Goal: Check status: Check status

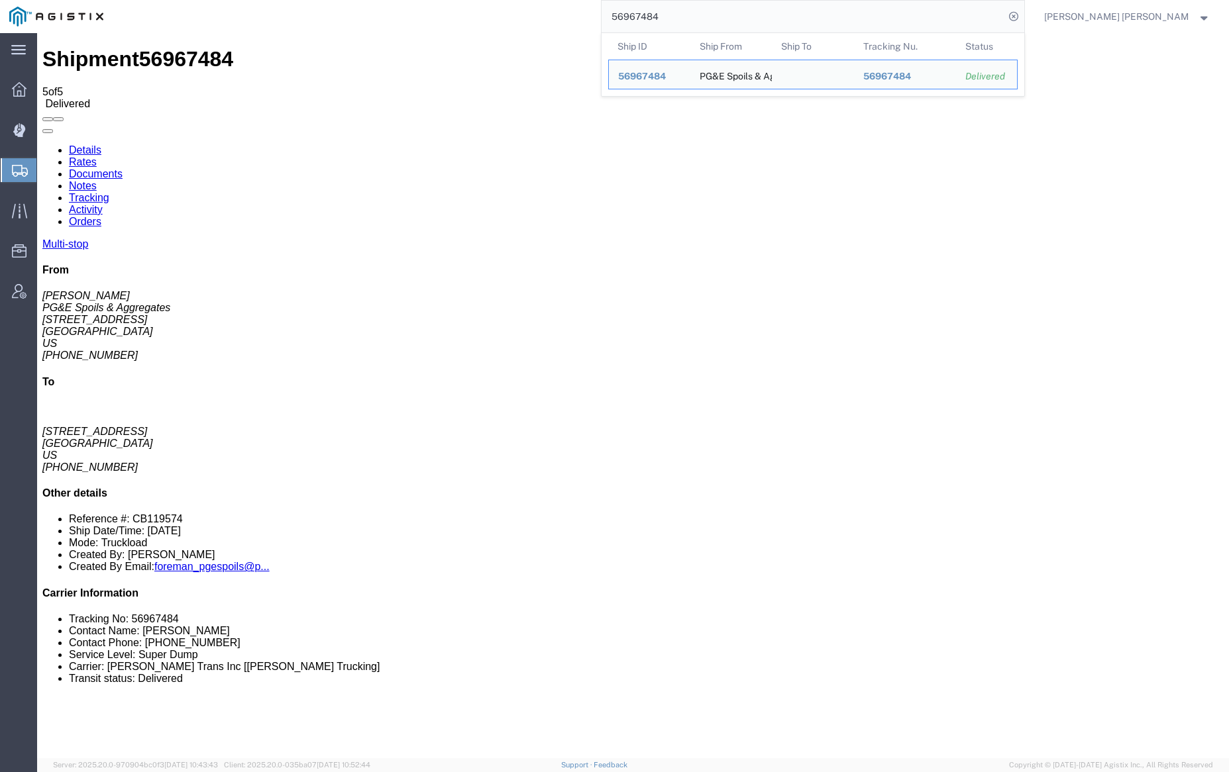
click at [710, 21] on input "56967484" at bounding box center [802, 17] width 403 height 32
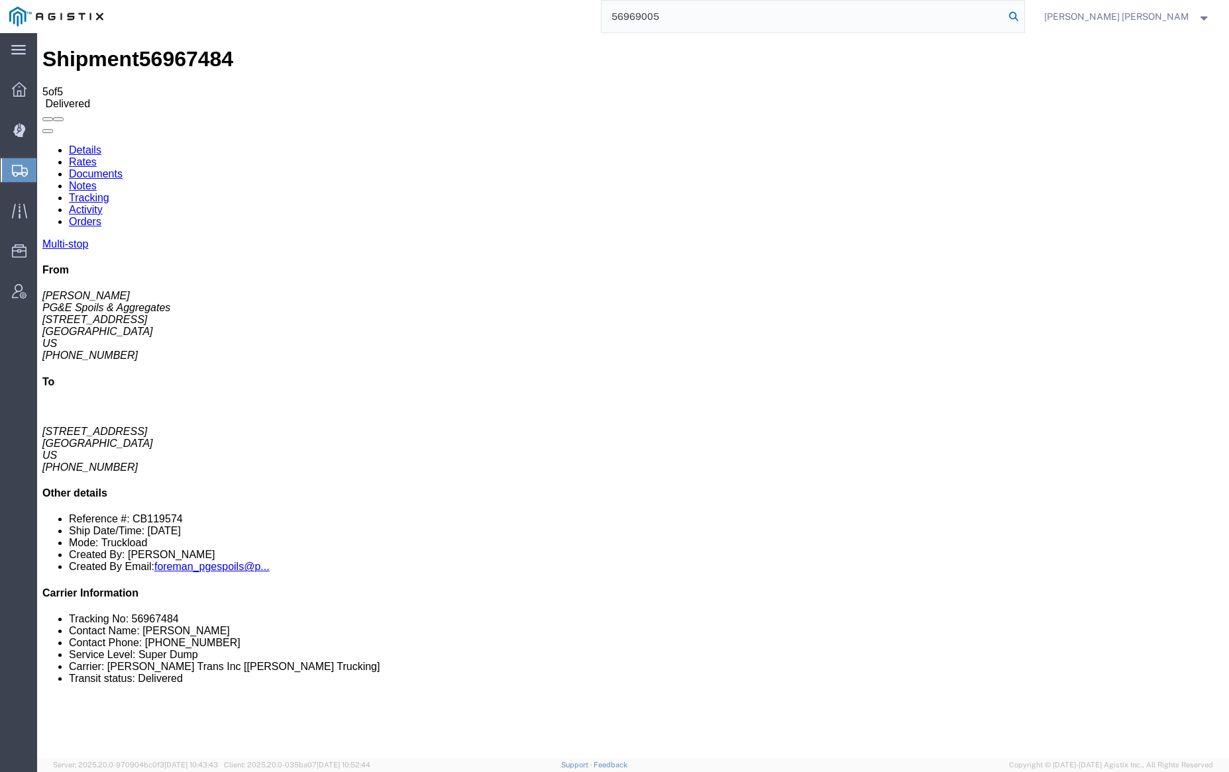
type input "56969005"
click at [1023, 15] on icon at bounding box center [1013, 16] width 19 height 19
click at [19, 83] on icon at bounding box center [19, 89] width 15 height 15
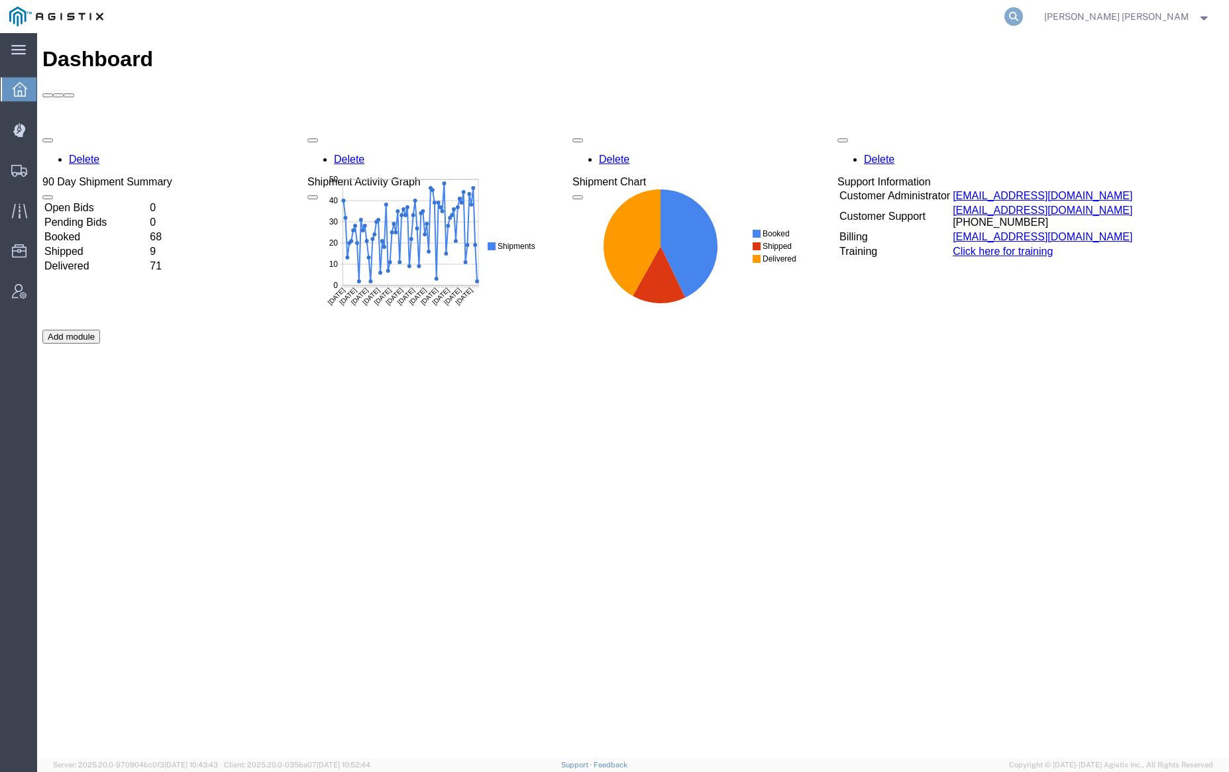
click at [1023, 21] on icon at bounding box center [1013, 16] width 19 height 19
click at [894, 19] on input "search" at bounding box center [802, 17] width 403 height 32
click at [855, 17] on input "search" at bounding box center [802, 17] width 403 height 32
paste input "56969005"
click at [1023, 12] on icon at bounding box center [1013, 16] width 19 height 19
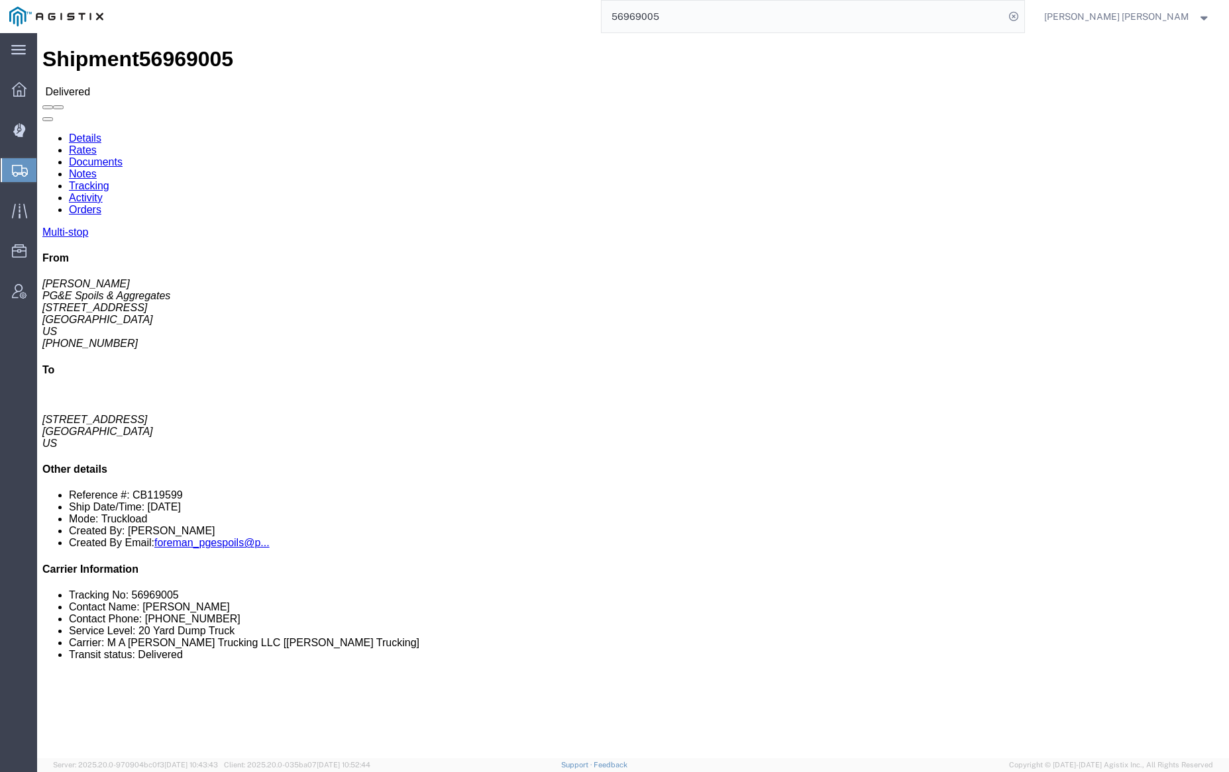
click link "Documents"
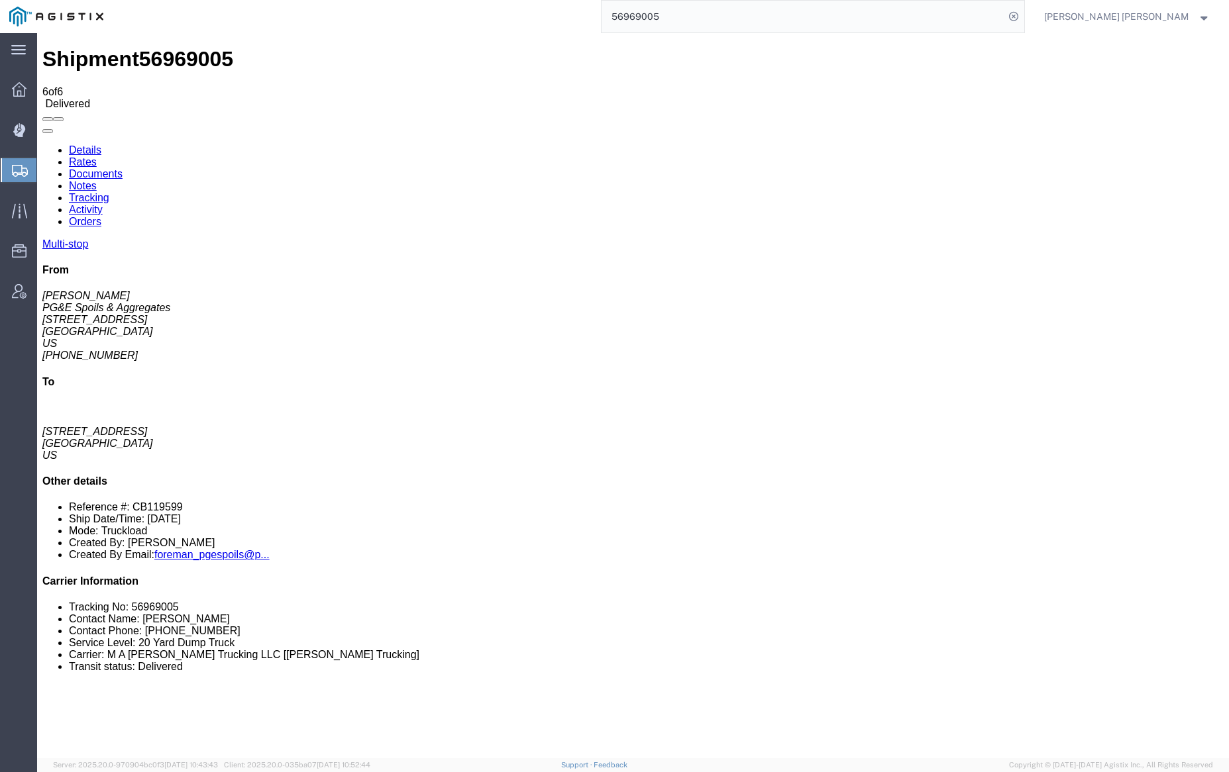
click at [97, 180] on link "Notes" at bounding box center [83, 185] width 28 height 11
click at [692, 13] on input "56969005" at bounding box center [802, 17] width 403 height 32
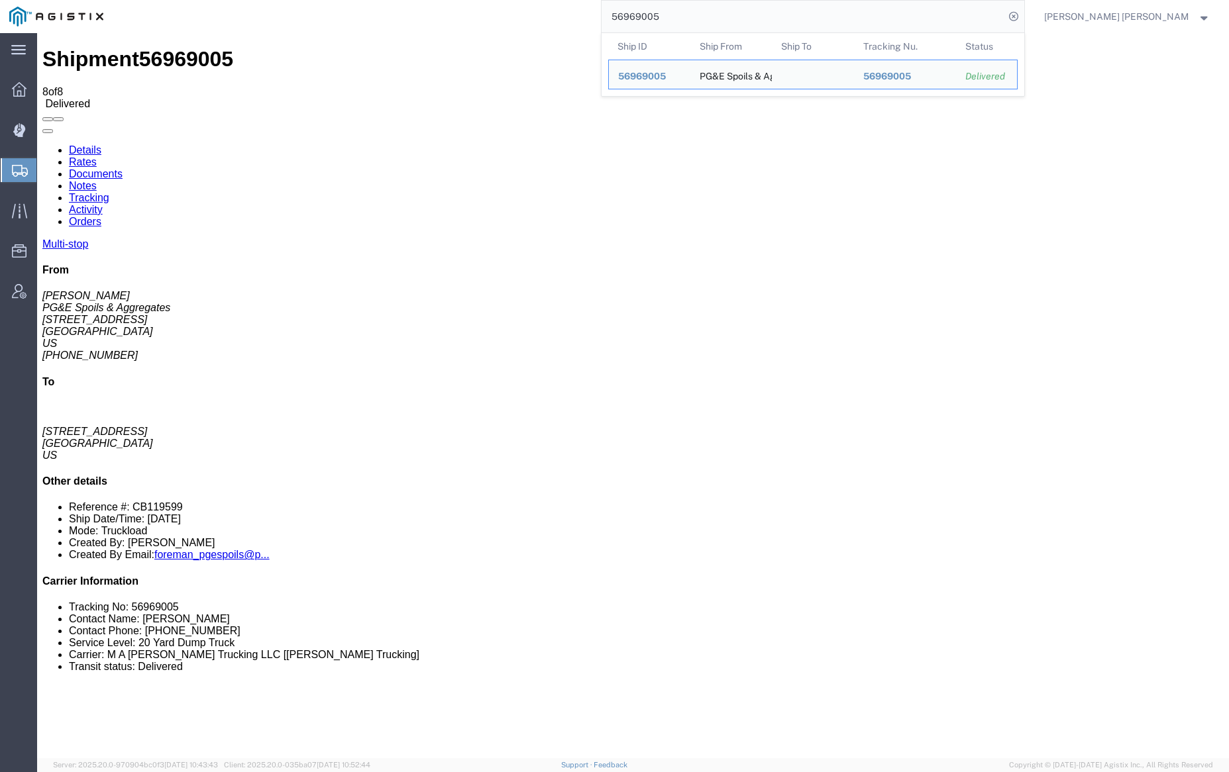
click at [692, 13] on input "56969005" at bounding box center [802, 17] width 403 height 32
paste input "9"
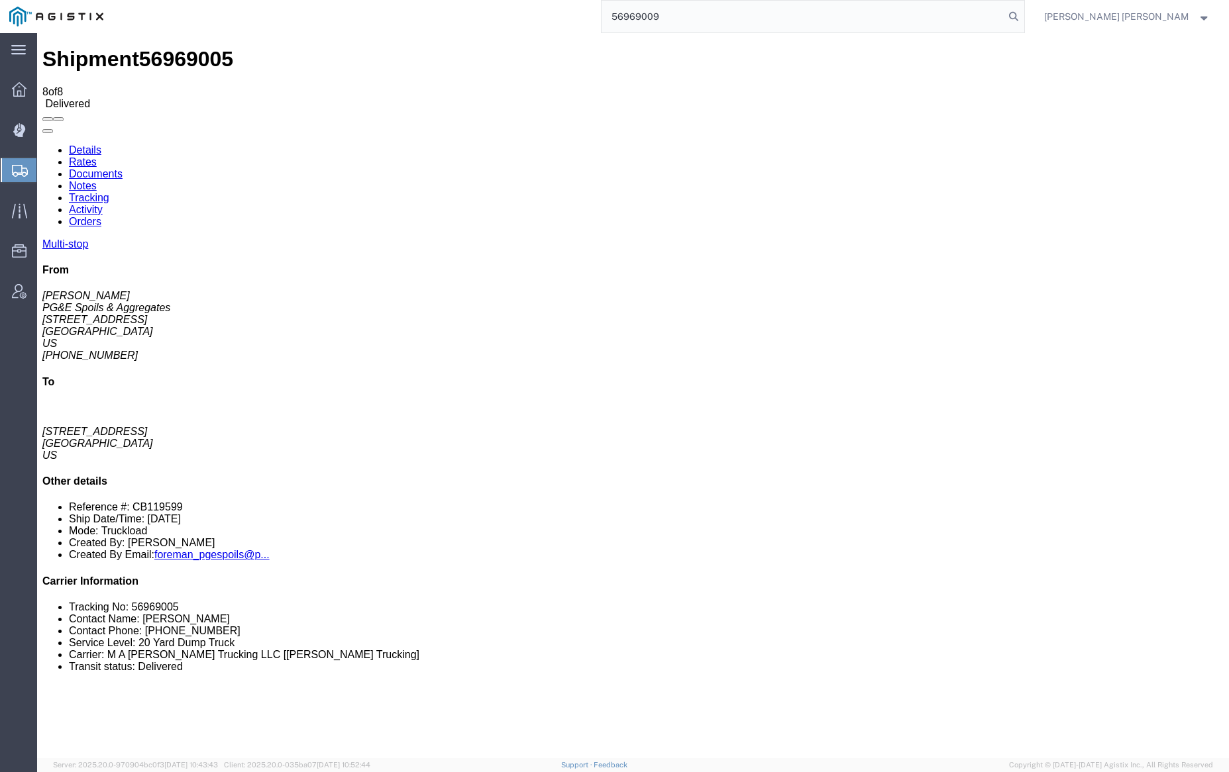
drag, startPoint x: 1082, startPoint y: 13, endPoint x: 1018, endPoint y: 4, distance: 64.2
click at [1023, 13] on icon at bounding box center [1013, 16] width 19 height 19
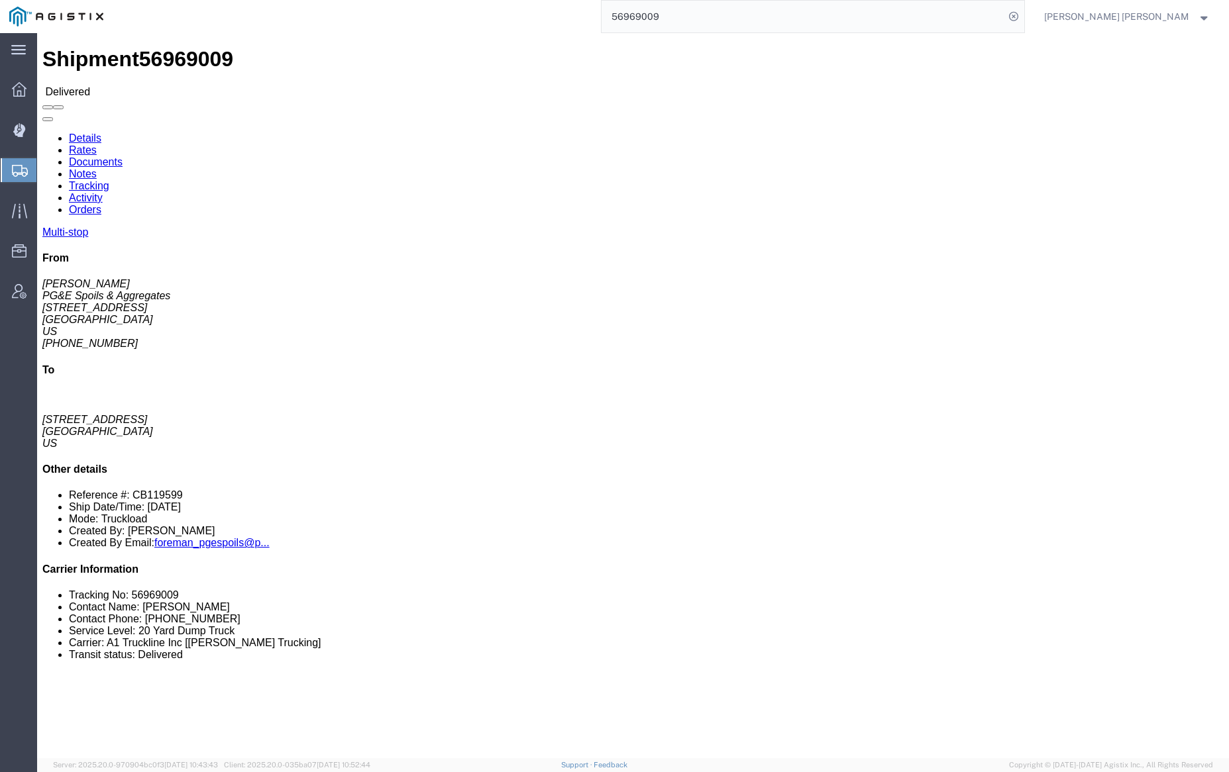
click link "Documents"
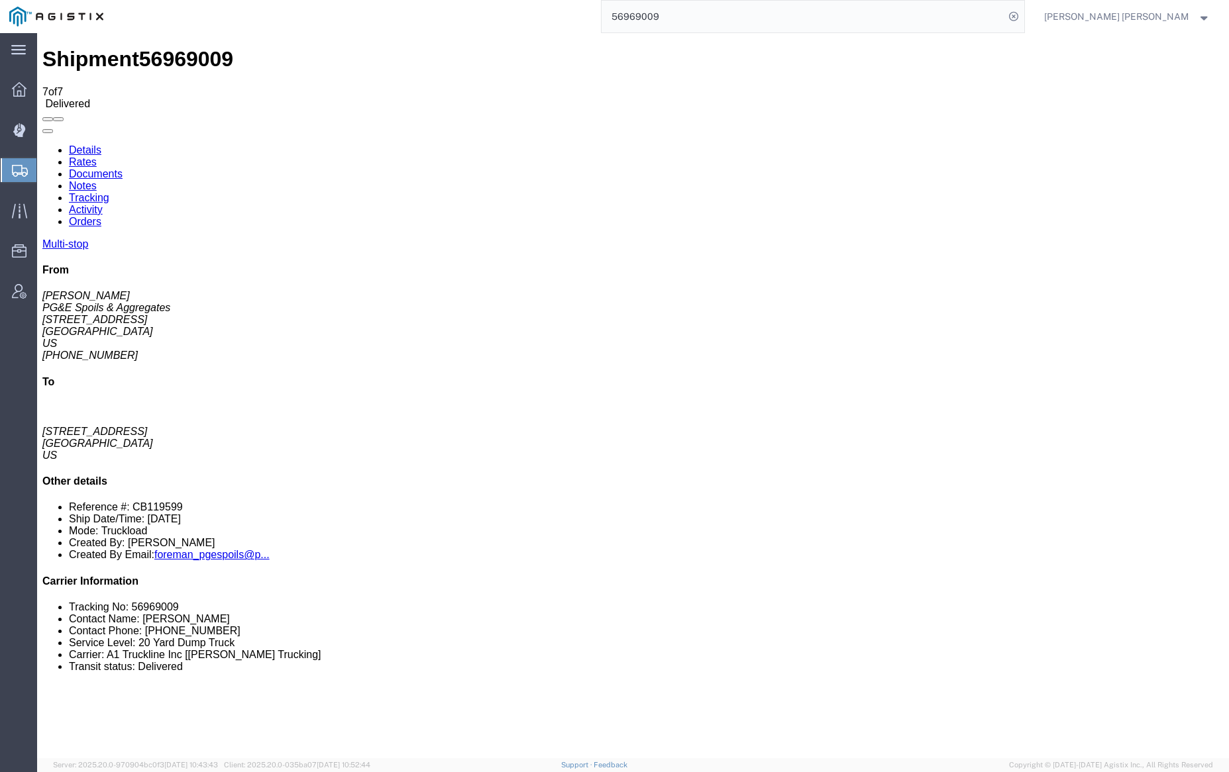
click at [97, 180] on link "Notes" at bounding box center [83, 185] width 28 height 11
click at [702, 11] on input "56969009" at bounding box center [802, 17] width 403 height 32
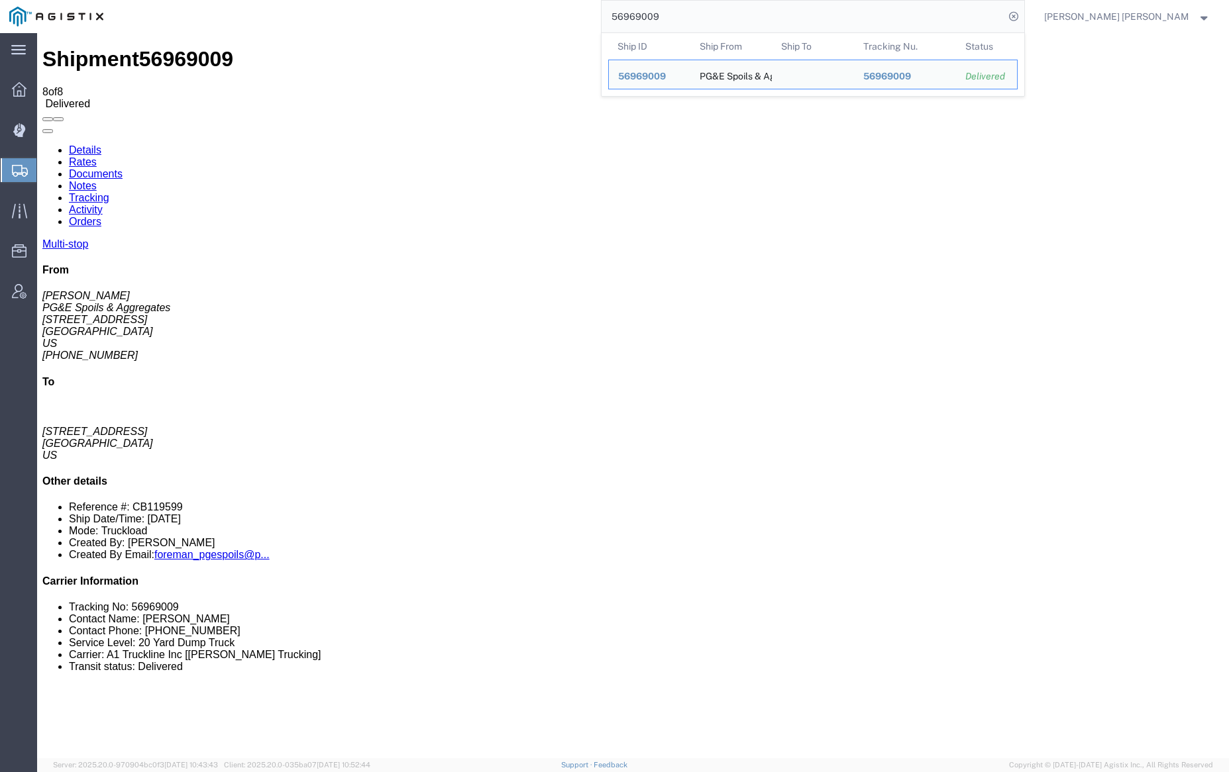
click at [702, 11] on input "56969009" at bounding box center [802, 17] width 403 height 32
paste input "12"
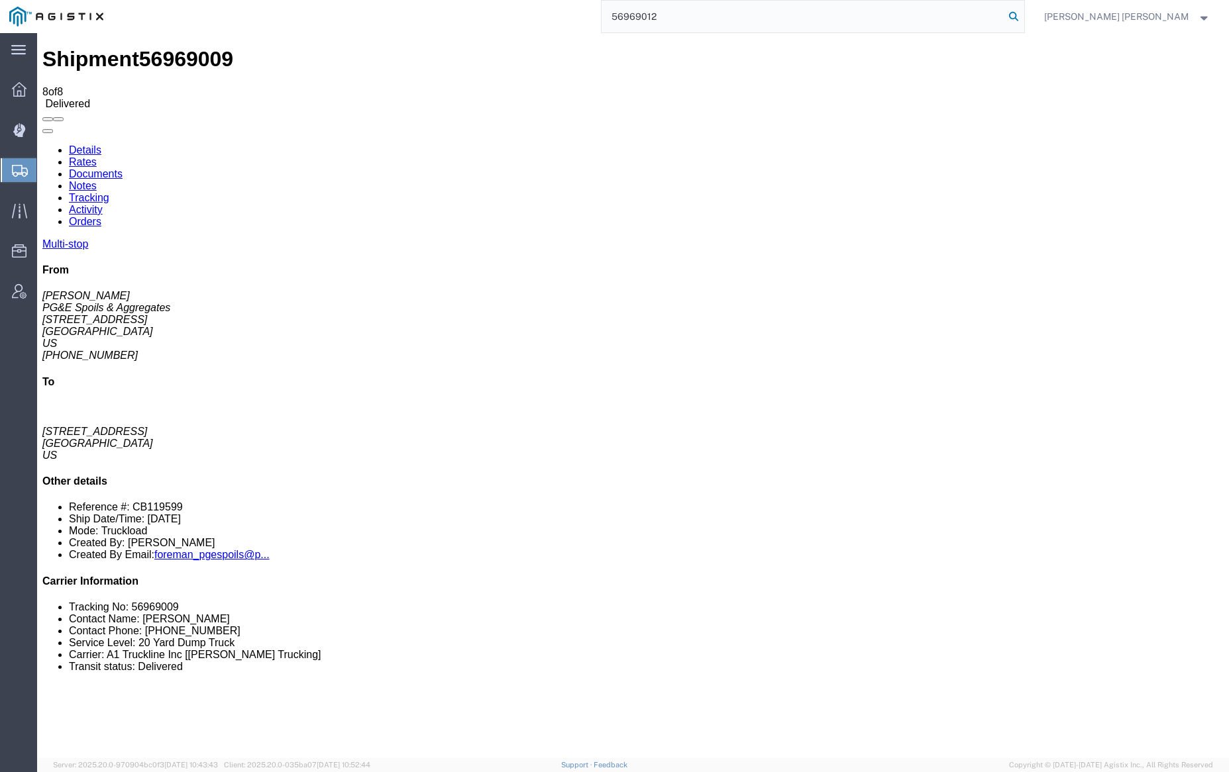
click at [1023, 17] on icon at bounding box center [1013, 16] width 19 height 19
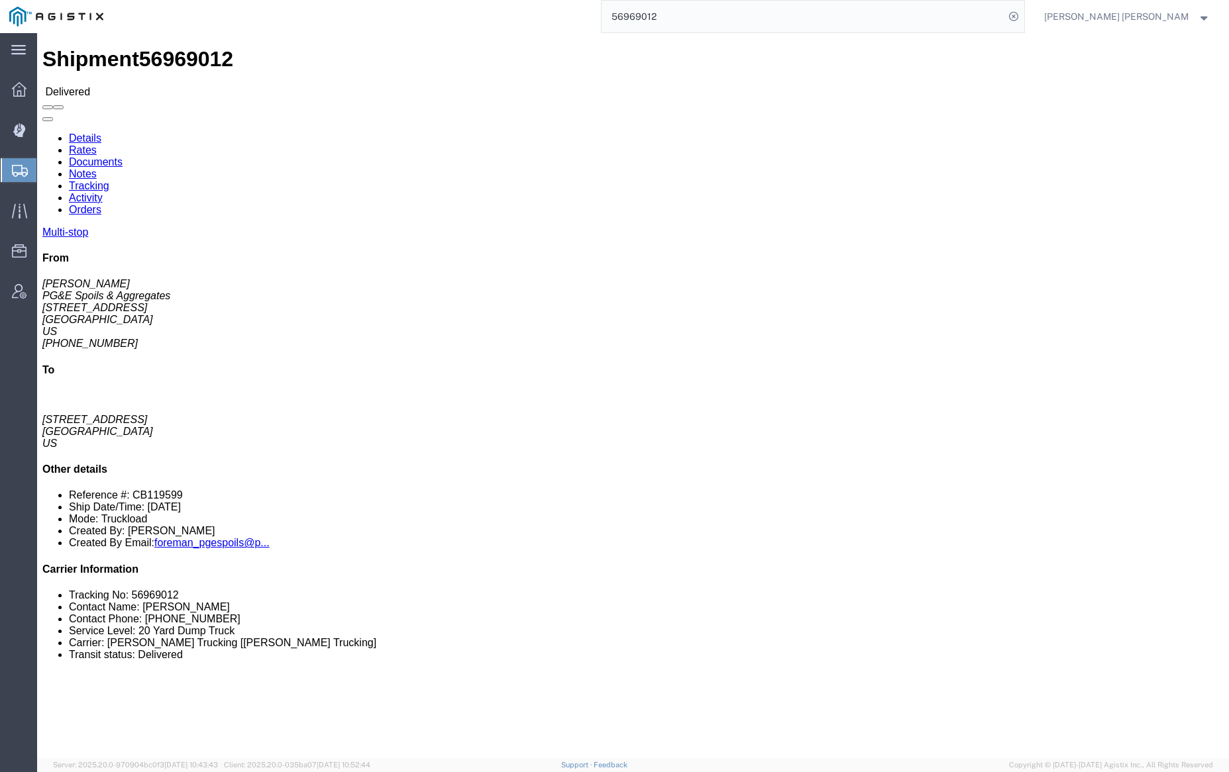
drag, startPoint x: 179, startPoint y: 79, endPoint x: 142, endPoint y: 46, distance: 49.7
click link "Documents"
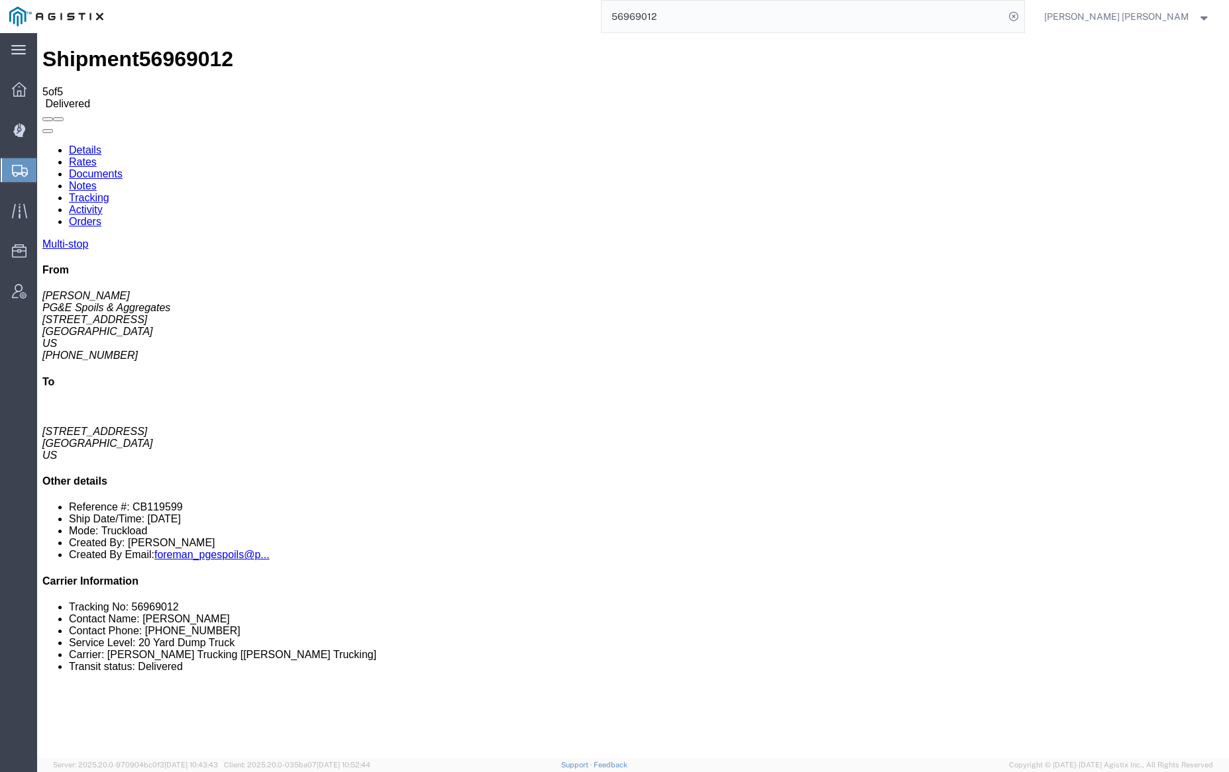
click at [97, 180] on link "Notes" at bounding box center [83, 185] width 28 height 11
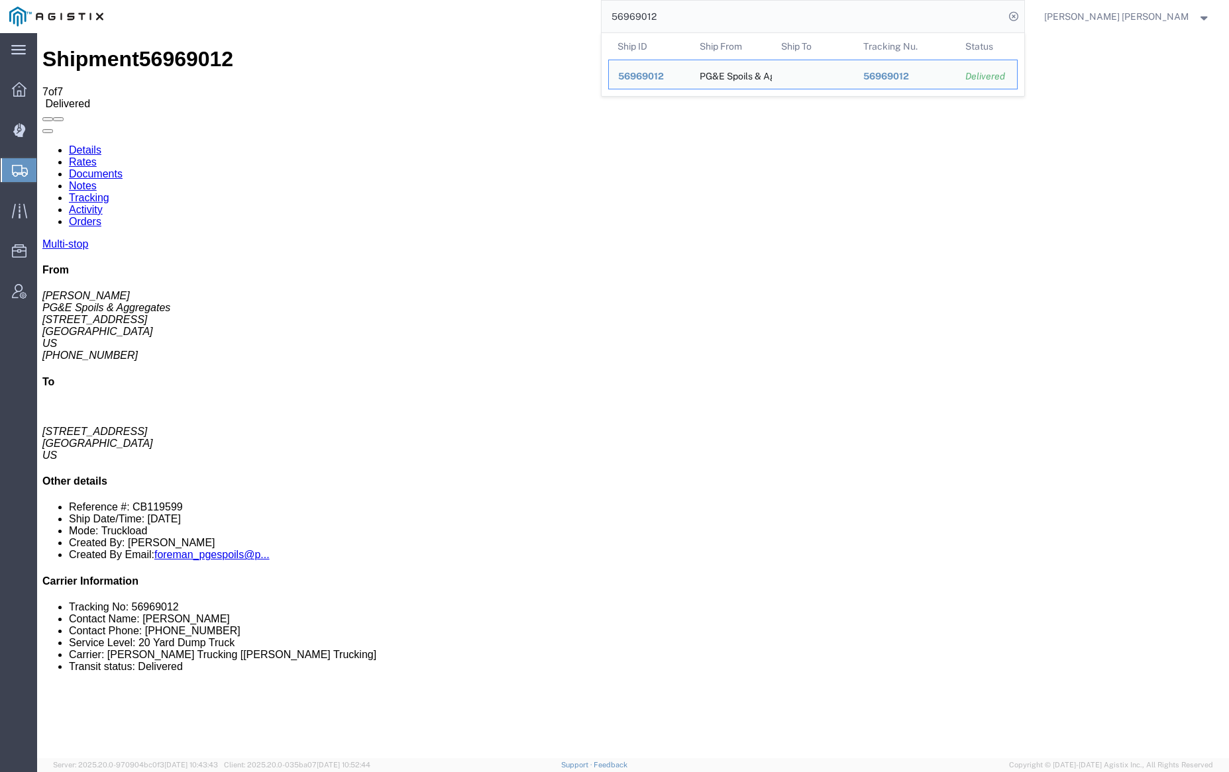
click at [690, 13] on input "56969012" at bounding box center [802, 17] width 403 height 32
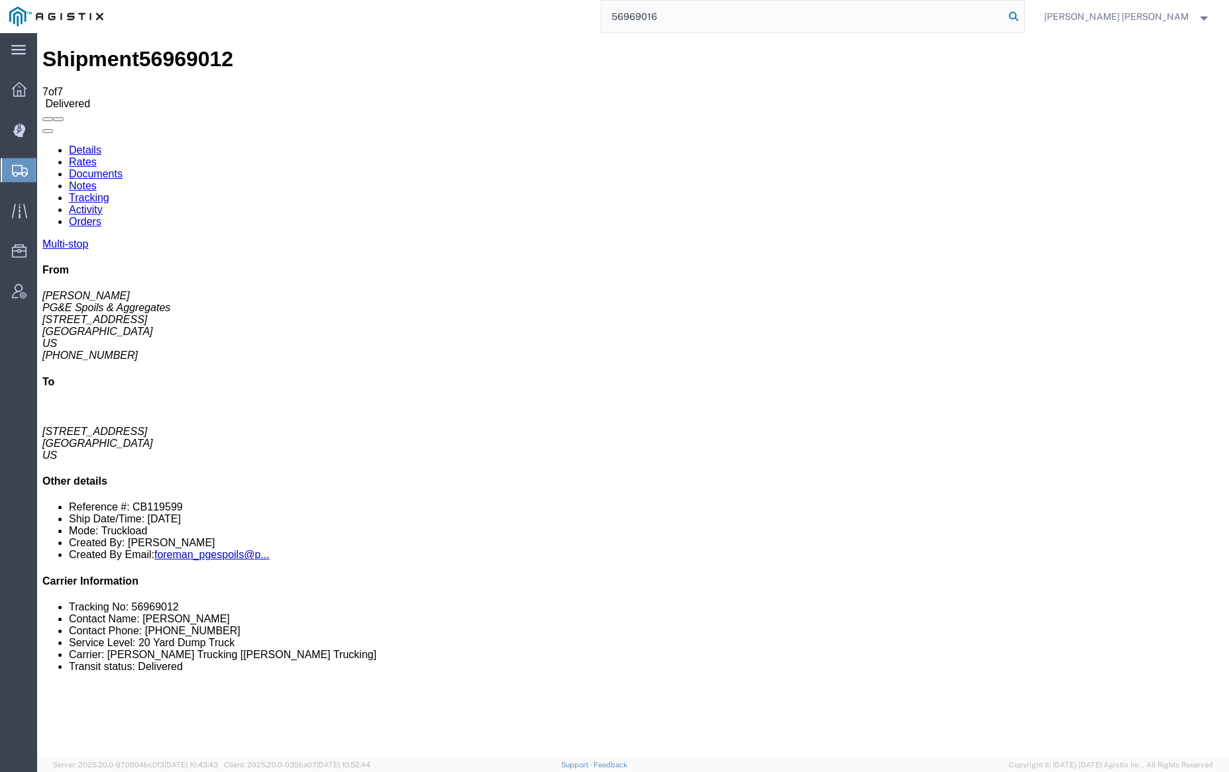
type input "56969016"
click at [1023, 15] on icon at bounding box center [1013, 16] width 19 height 19
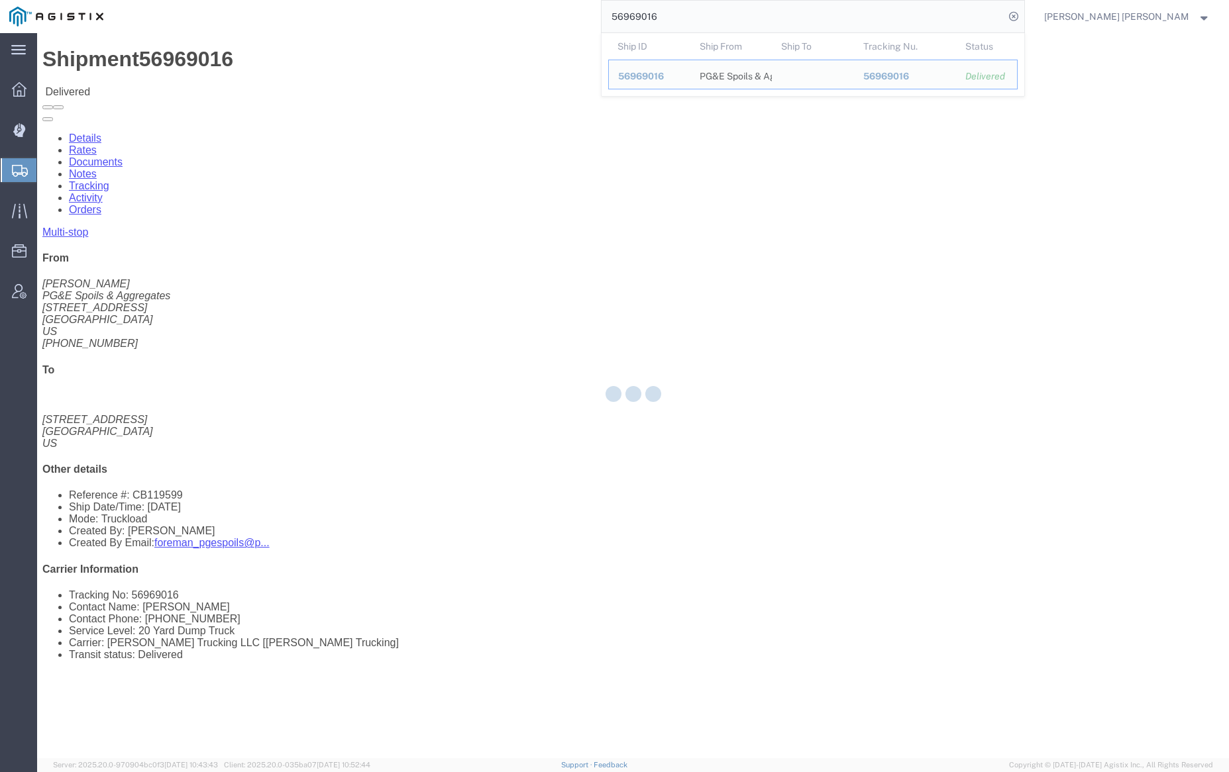
click at [162, 85] on div at bounding box center [633, 395] width 1192 height 725
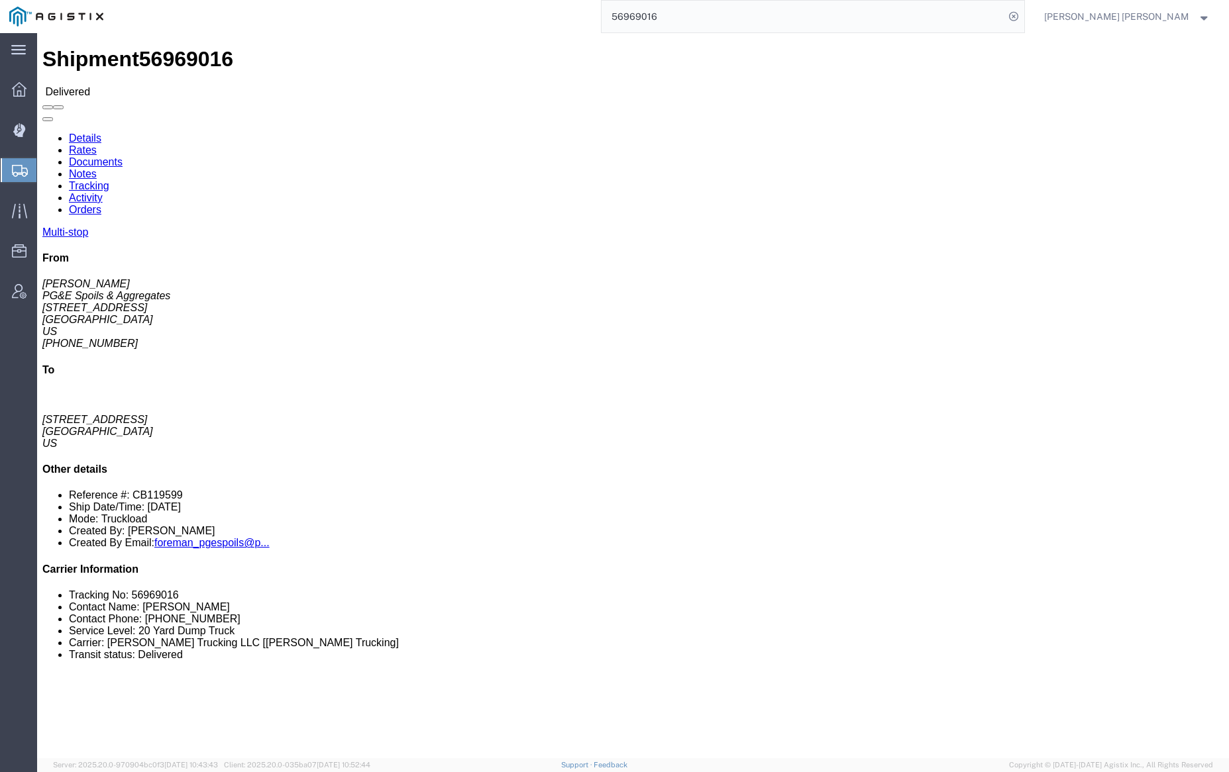
click link "Documents"
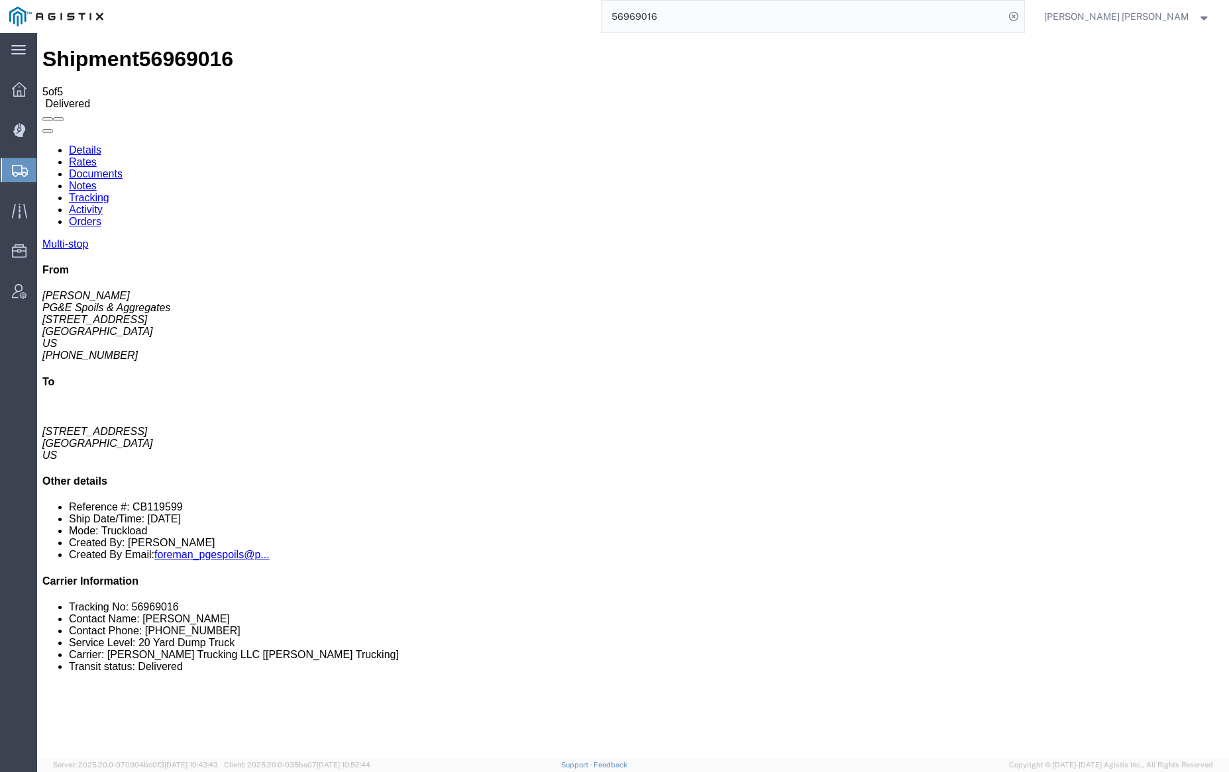
click at [97, 180] on link "Notes" at bounding box center [83, 185] width 28 height 11
click at [109, 192] on link "Tracking" at bounding box center [89, 197] width 40 height 11
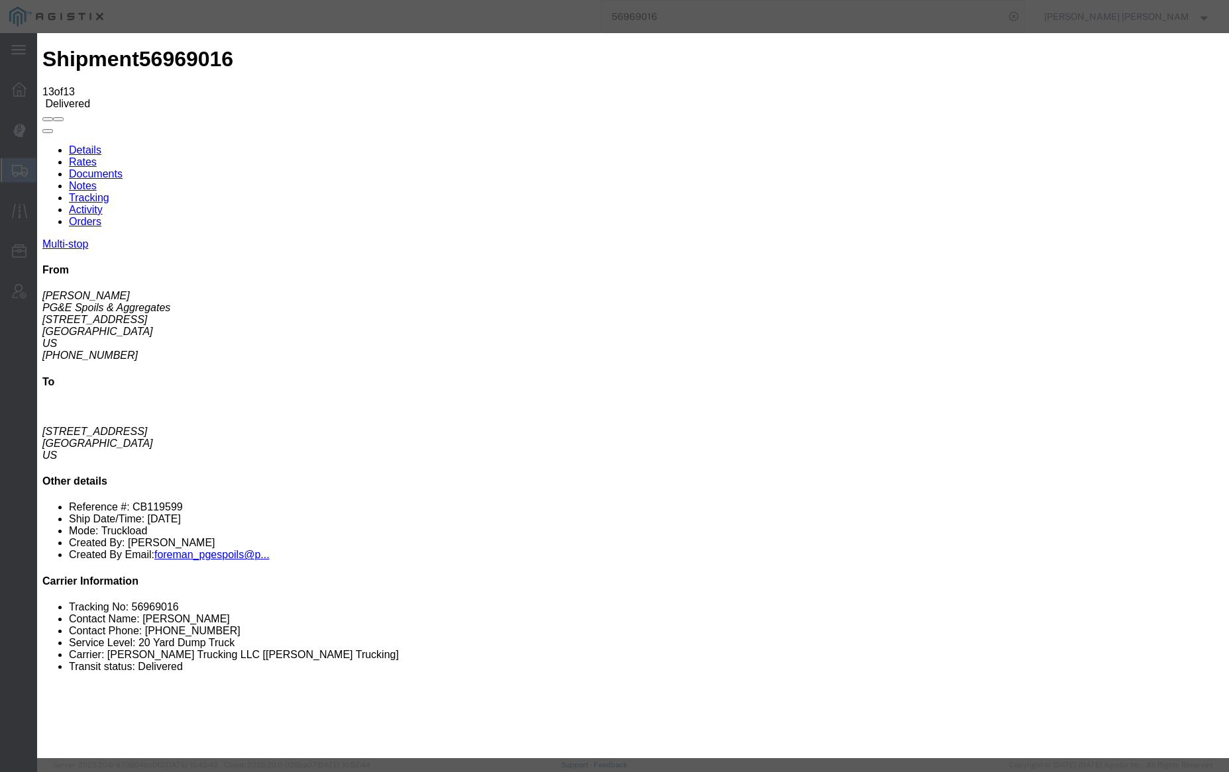
type input "6:30 PM"
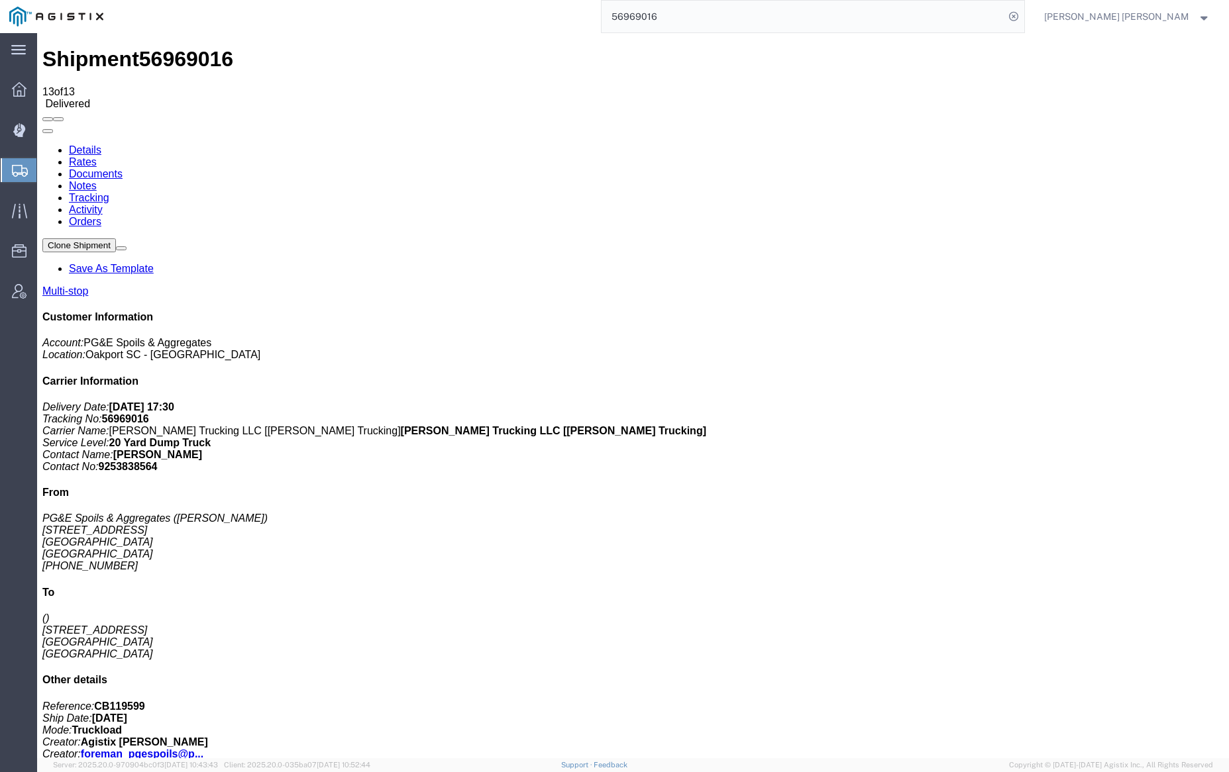
click at [695, 17] on input "56969016" at bounding box center [802, 17] width 403 height 32
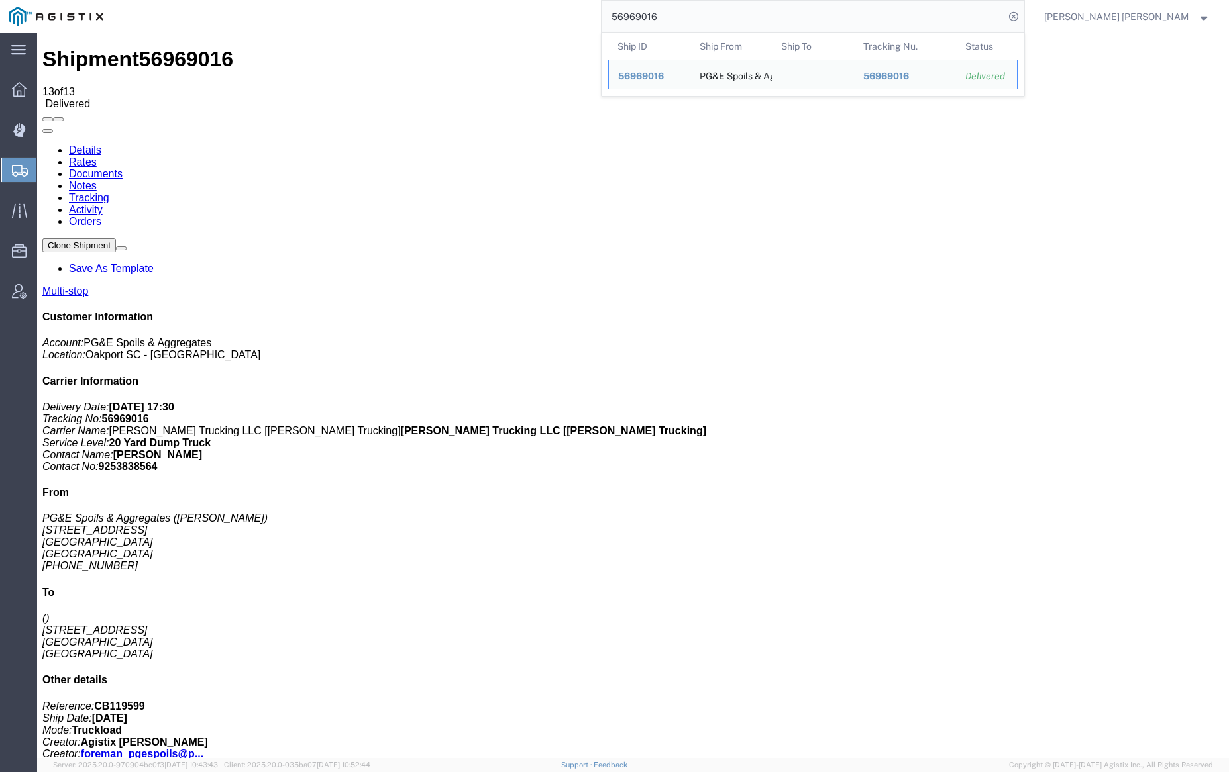
click at [695, 17] on input "56969016" at bounding box center [802, 17] width 403 height 32
paste input "9"
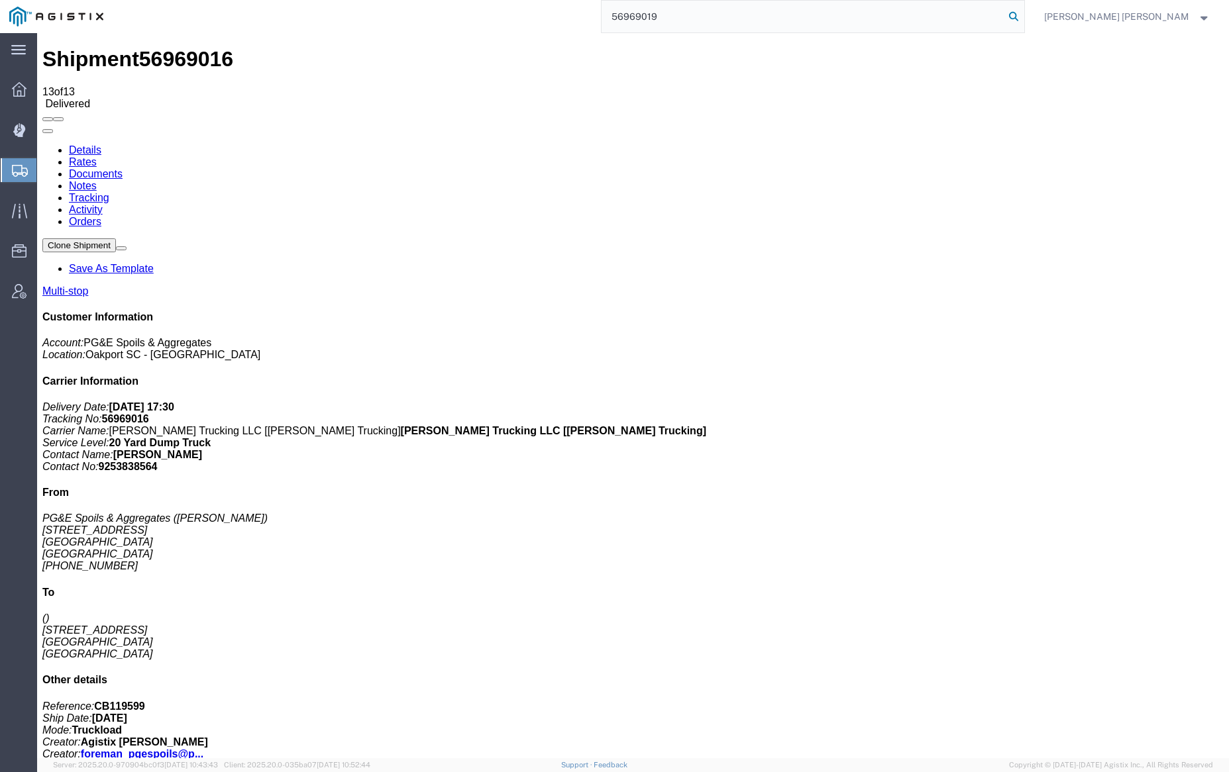
click at [1023, 13] on icon at bounding box center [1013, 16] width 19 height 19
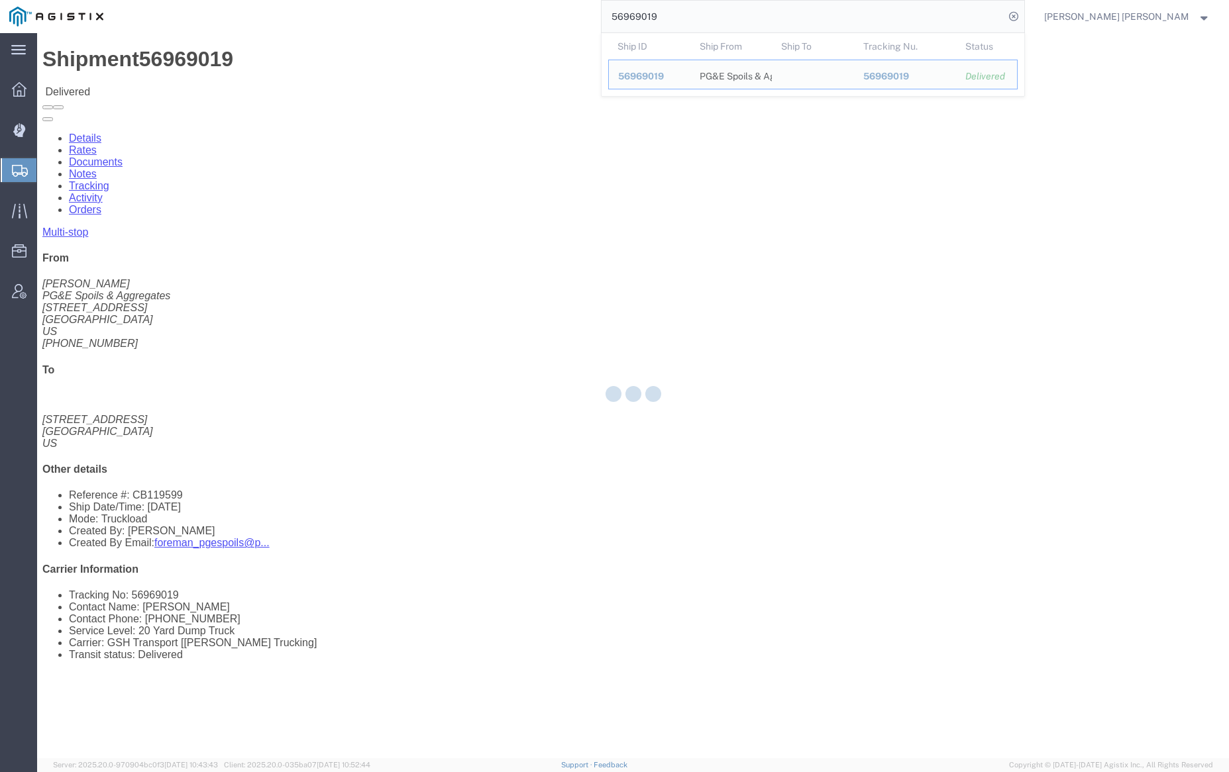
click at [182, 82] on div at bounding box center [633, 395] width 1192 height 725
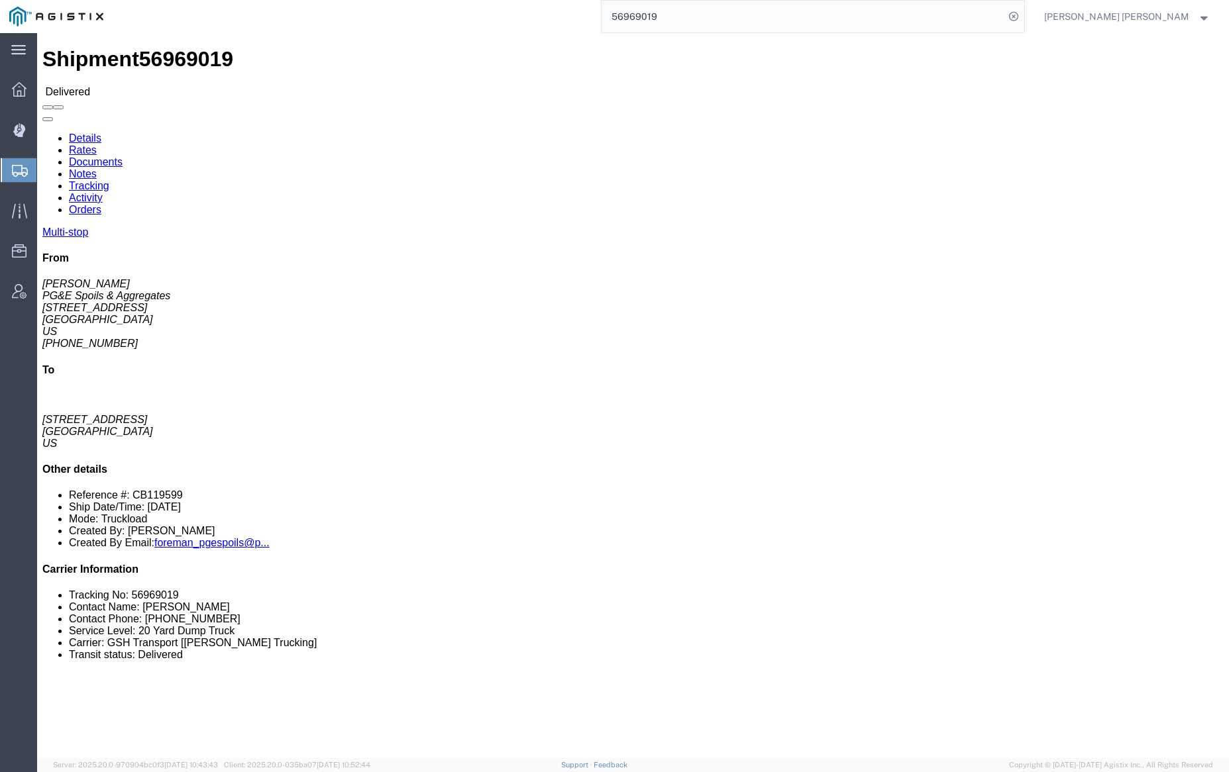
click link "Documents"
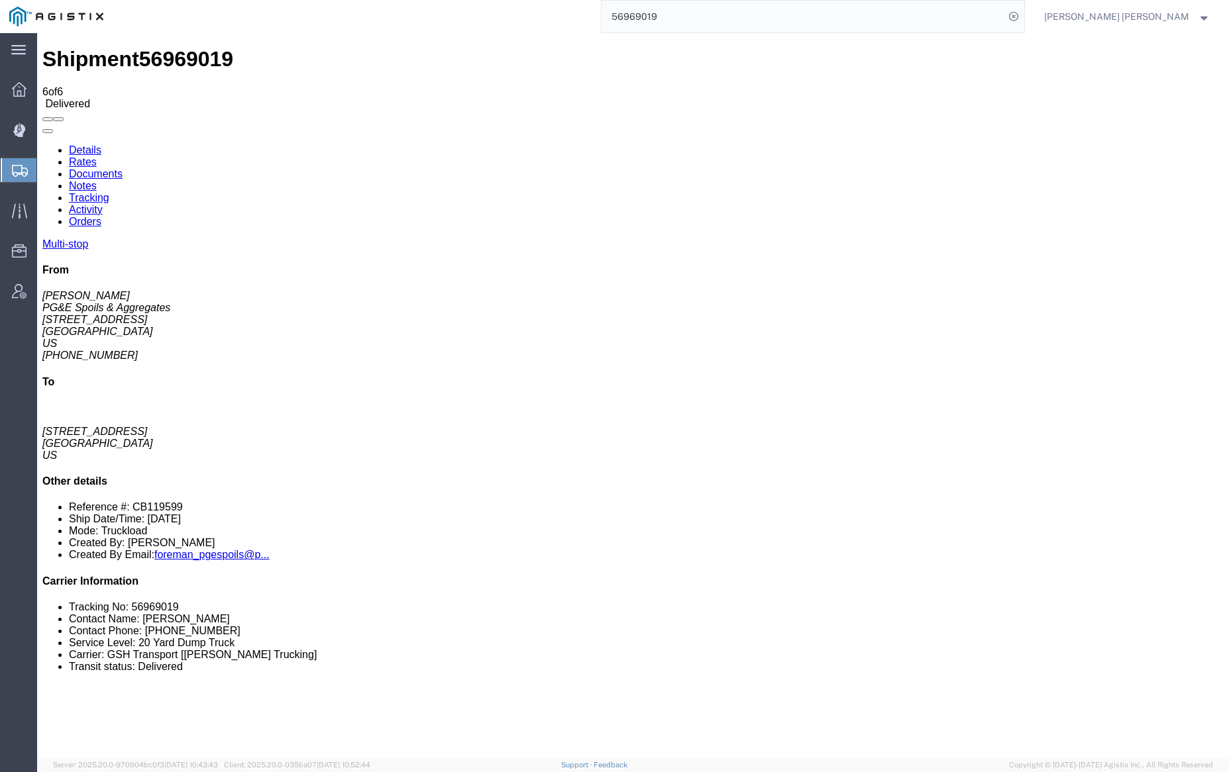
click at [97, 180] on link "Notes" at bounding box center [83, 185] width 28 height 11
click at [695, 27] on input "56969019" at bounding box center [802, 17] width 403 height 32
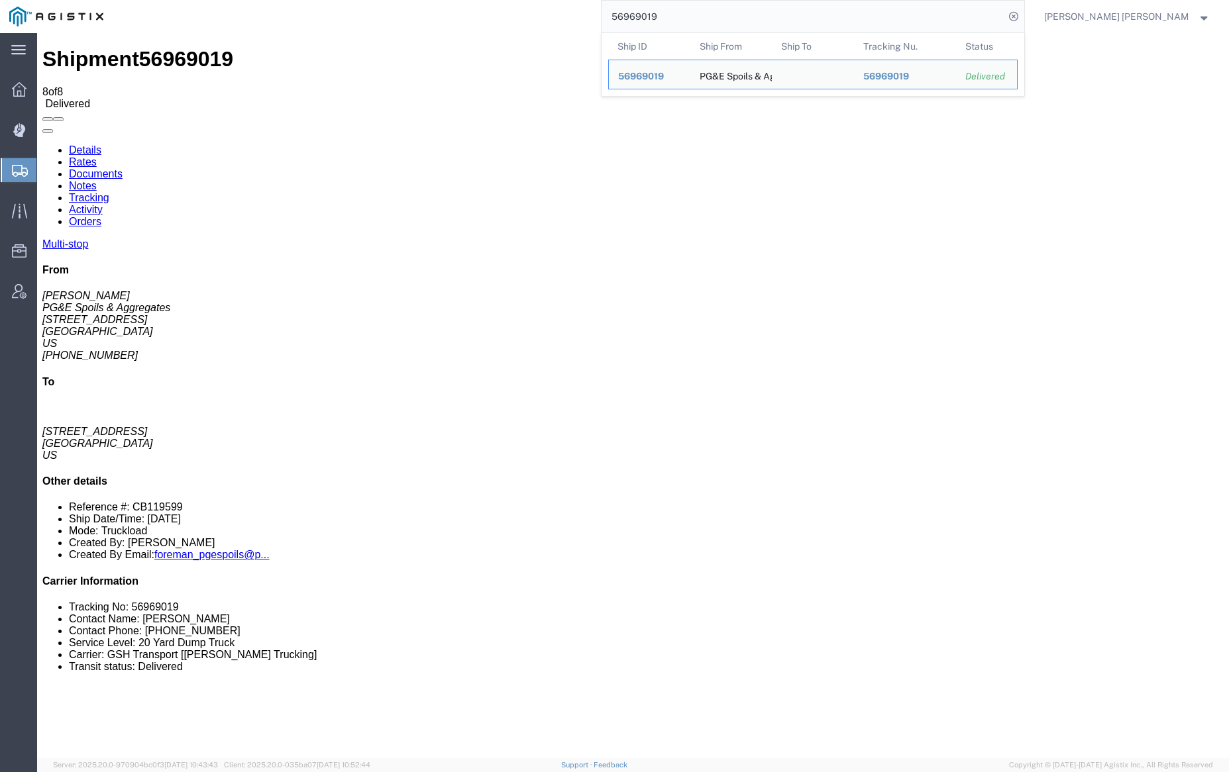
click at [695, 27] on input "56969019" at bounding box center [802, 17] width 403 height 32
paste input "32"
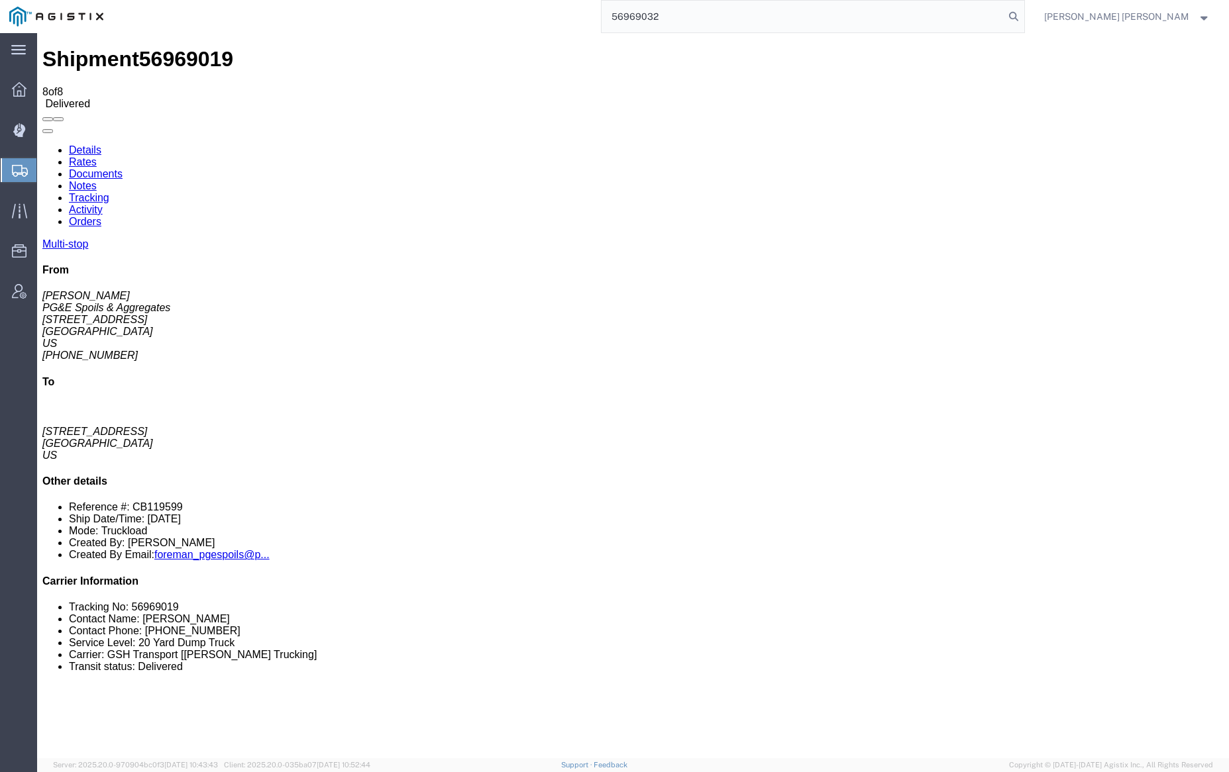
drag, startPoint x: 1084, startPoint y: 15, endPoint x: 1064, endPoint y: 13, distance: 20.0
click at [1023, 15] on icon at bounding box center [1013, 16] width 19 height 19
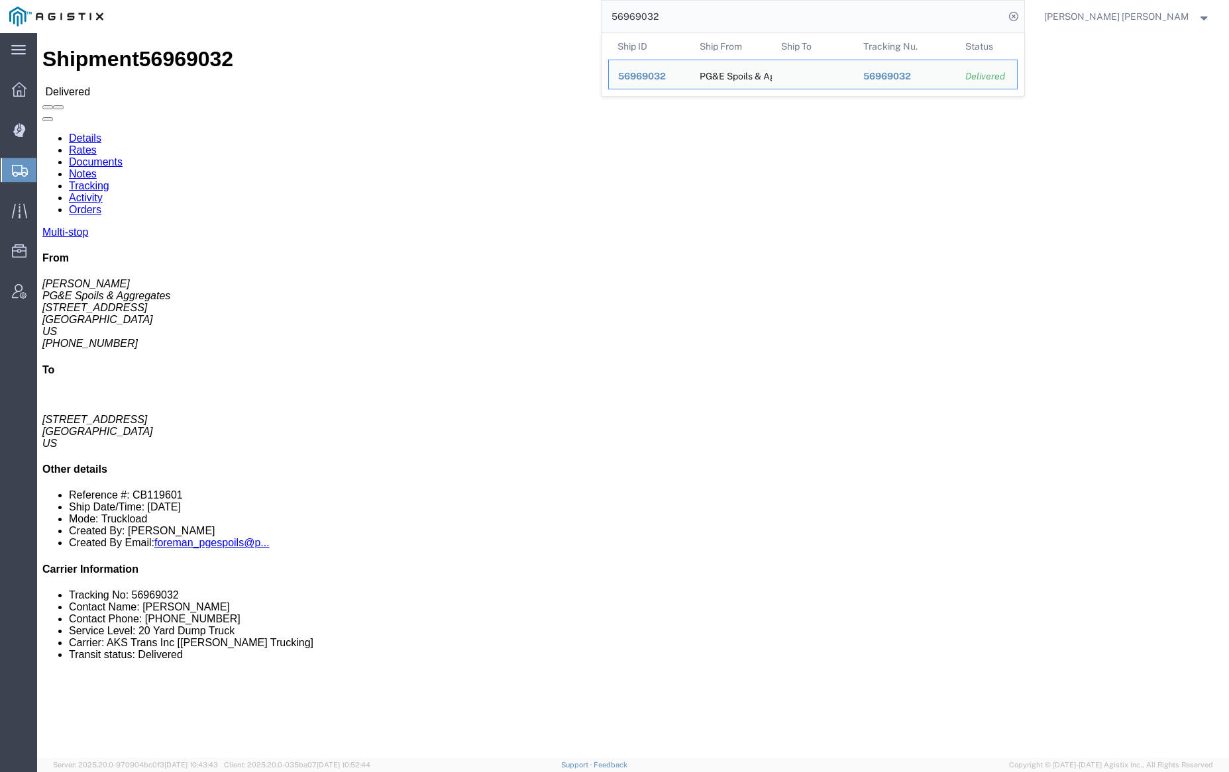
click link "Documents"
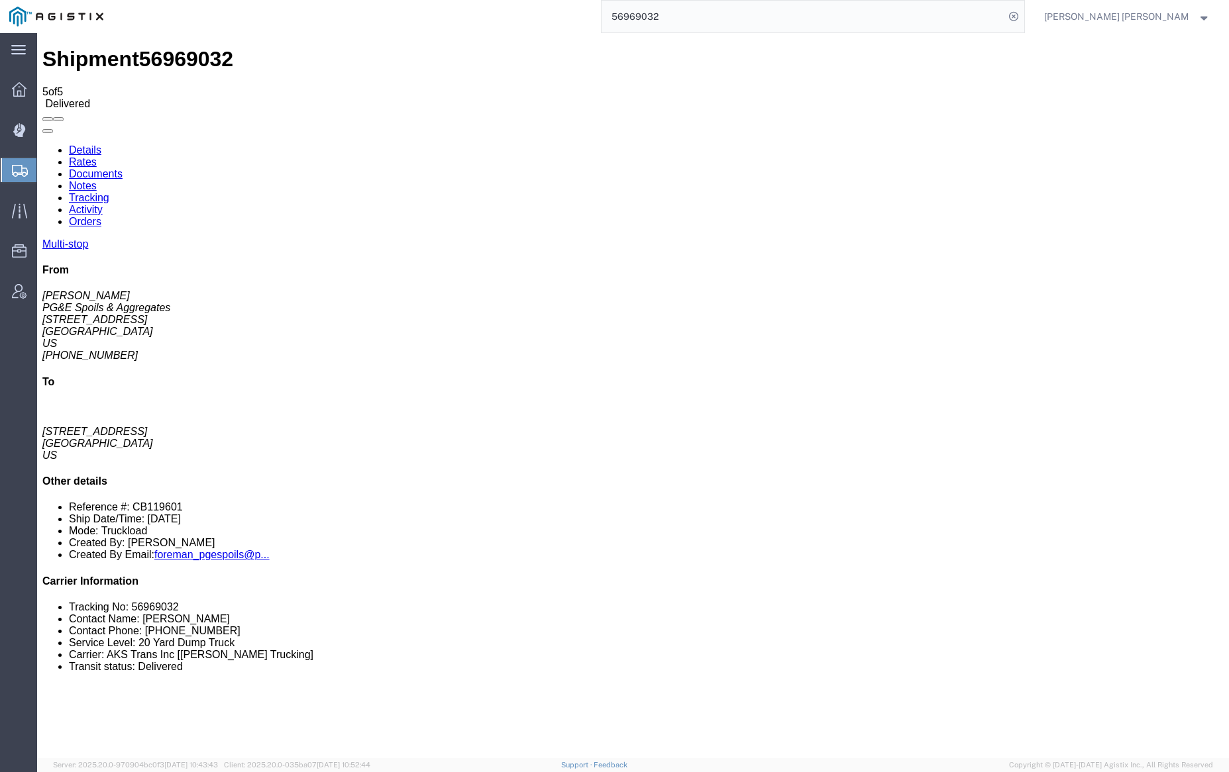
click at [97, 180] on link "Notes" at bounding box center [83, 185] width 28 height 11
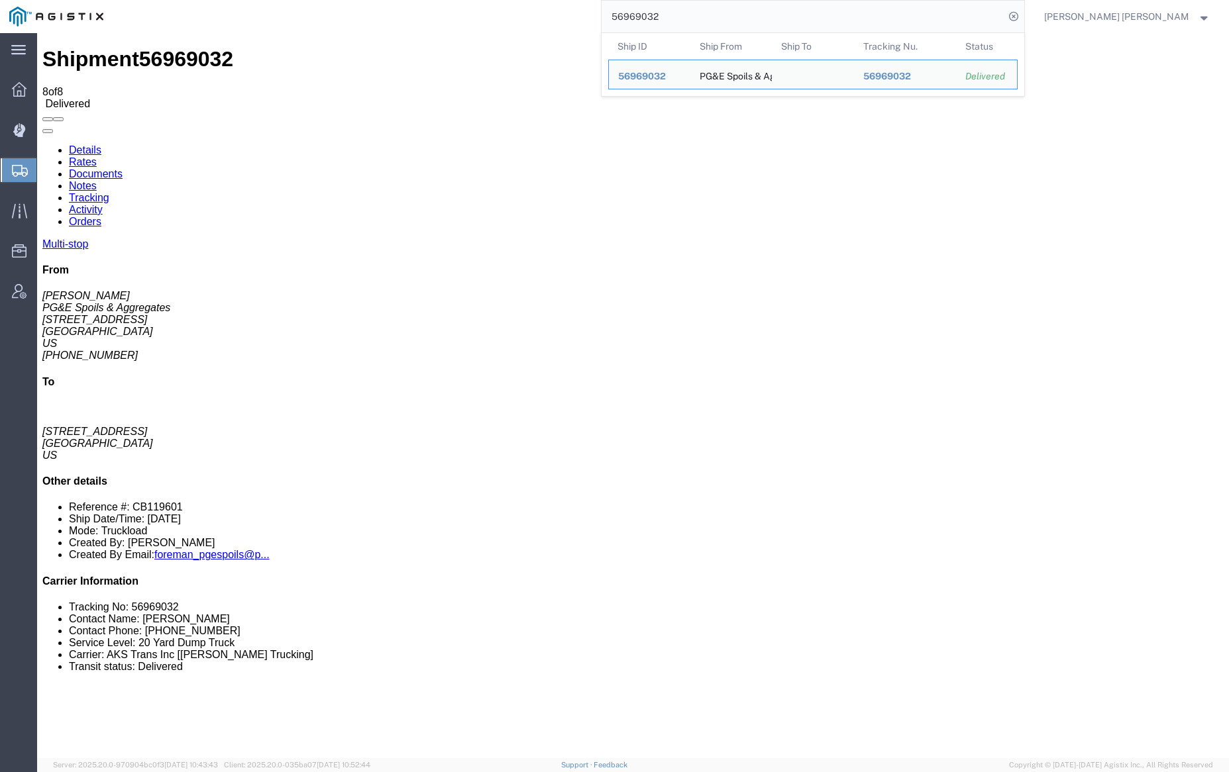
click at [697, 25] on input "56969032" at bounding box center [802, 17] width 403 height 32
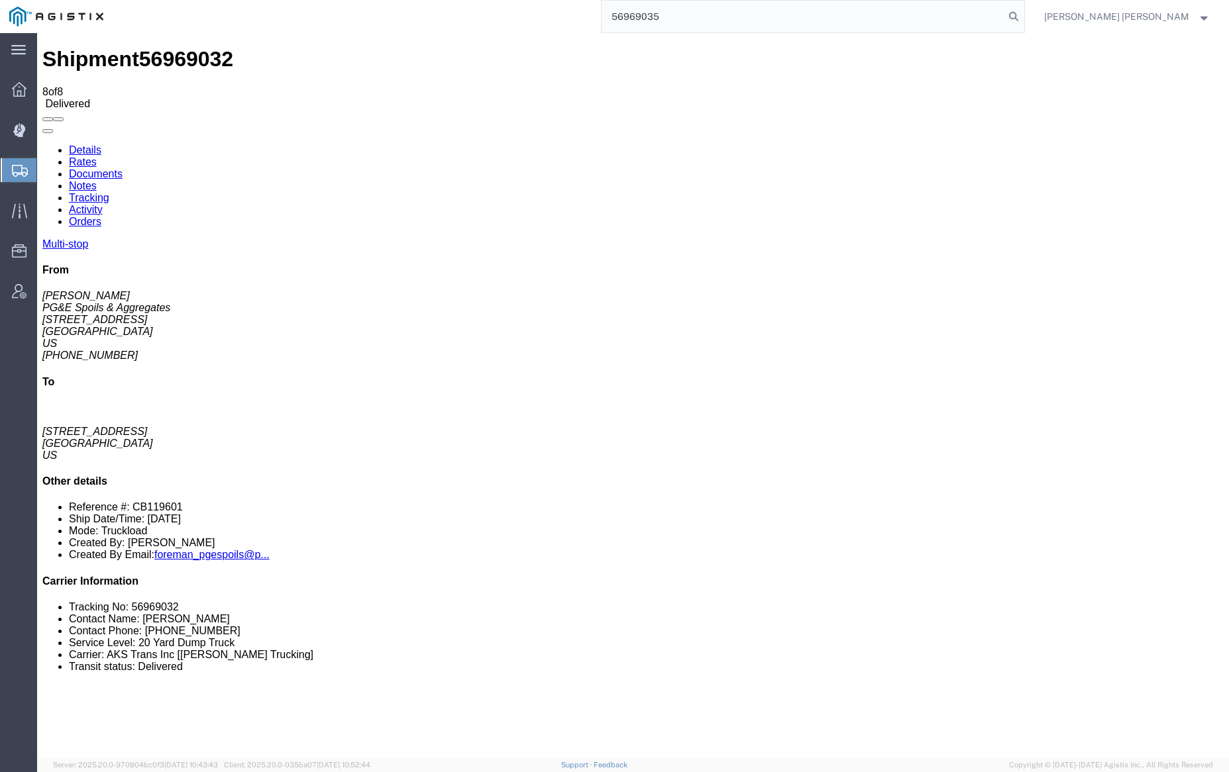
click at [1023, 11] on icon at bounding box center [1013, 16] width 19 height 19
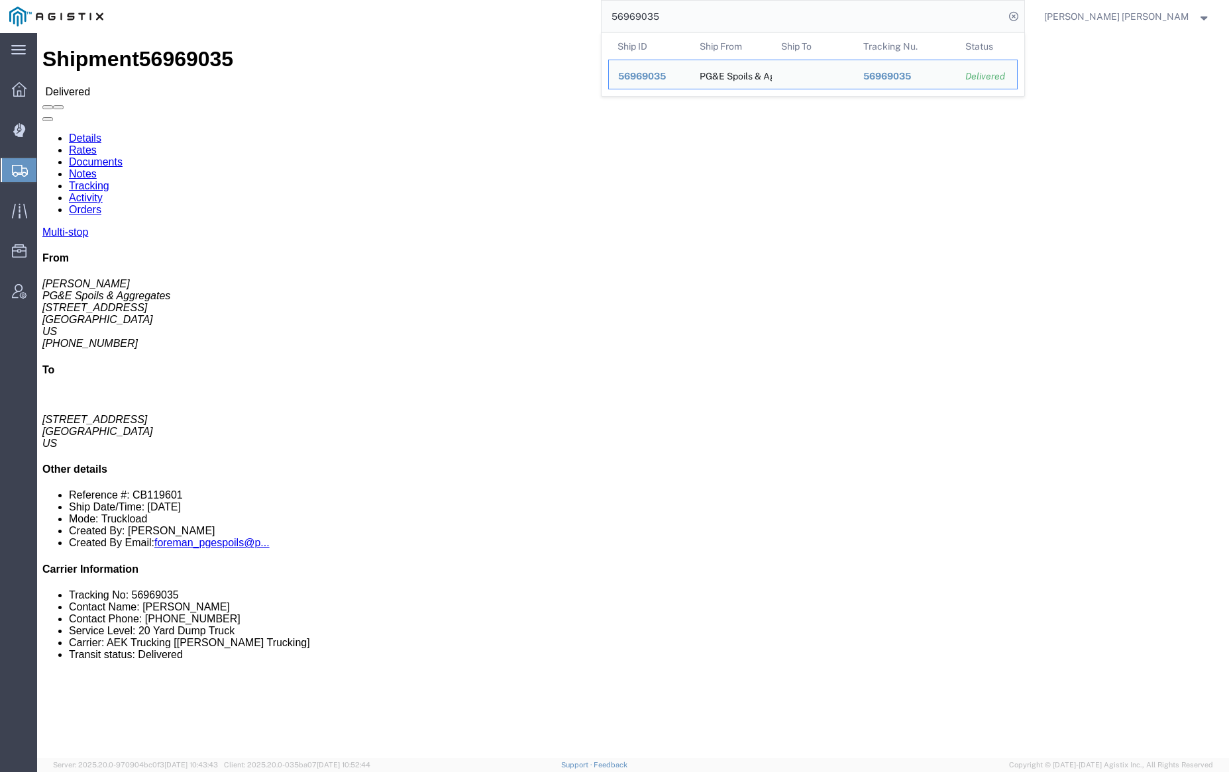
click link "Documents"
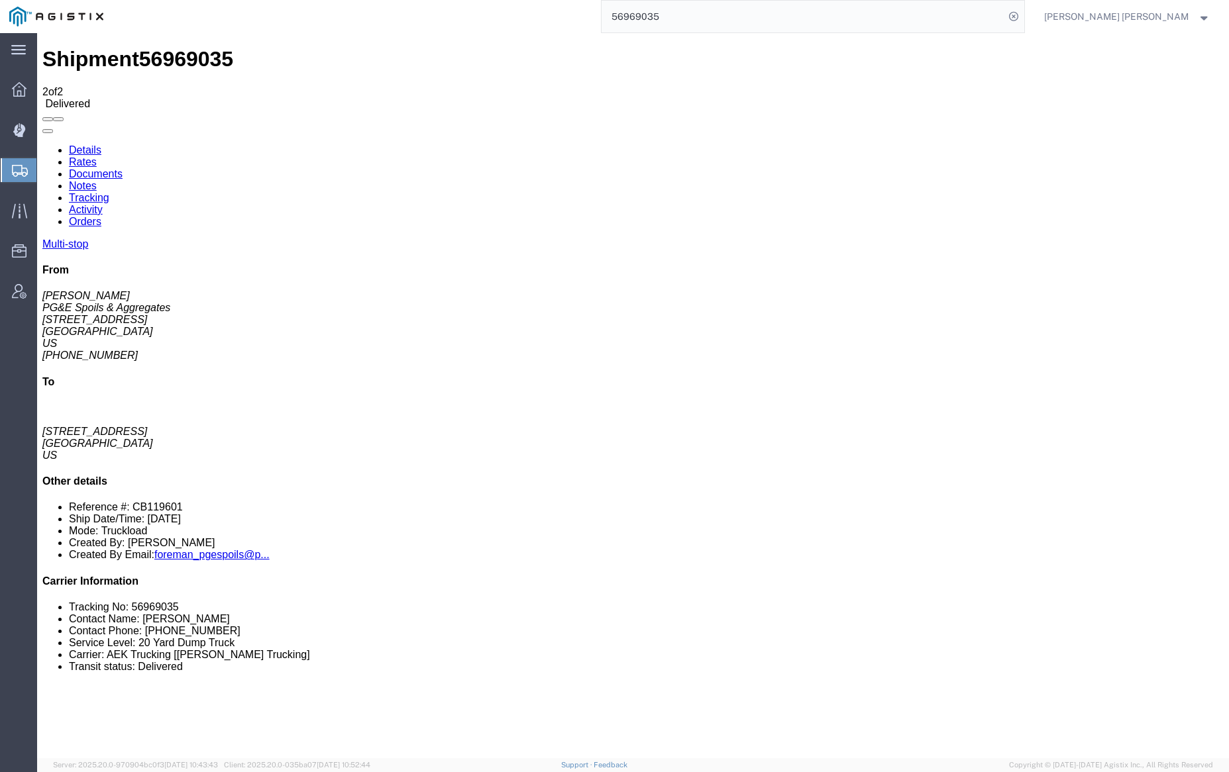
click at [97, 180] on link "Notes" at bounding box center [83, 185] width 28 height 11
click at [703, 17] on input "56969035" at bounding box center [802, 17] width 403 height 32
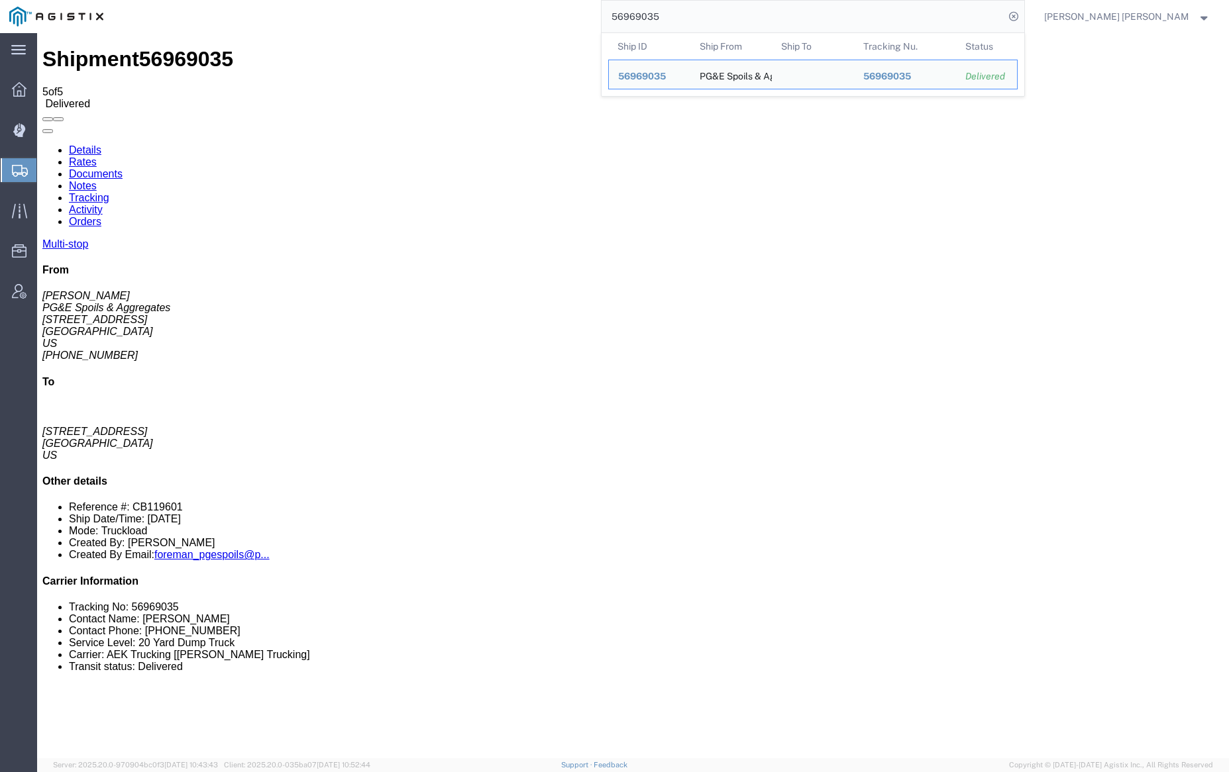
click at [703, 17] on input "56969035" at bounding box center [802, 17] width 403 height 32
paste input "9"
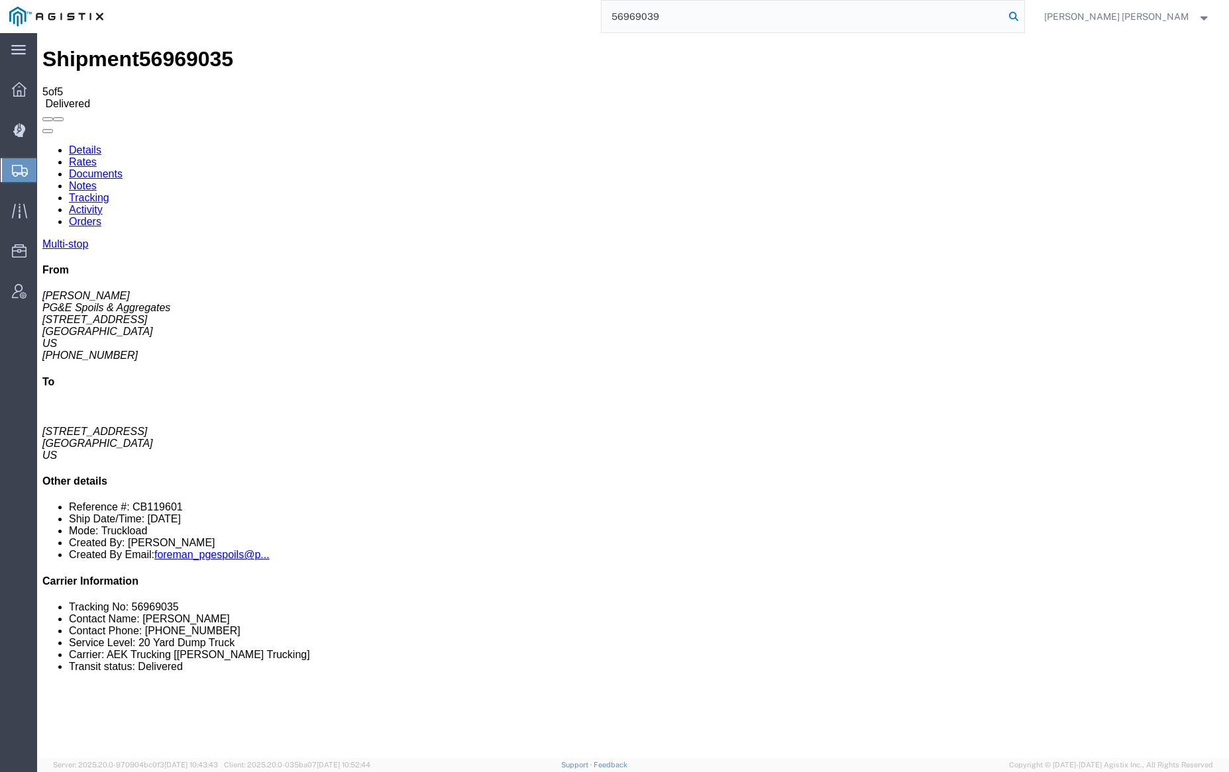
click at [1023, 13] on icon at bounding box center [1013, 16] width 19 height 19
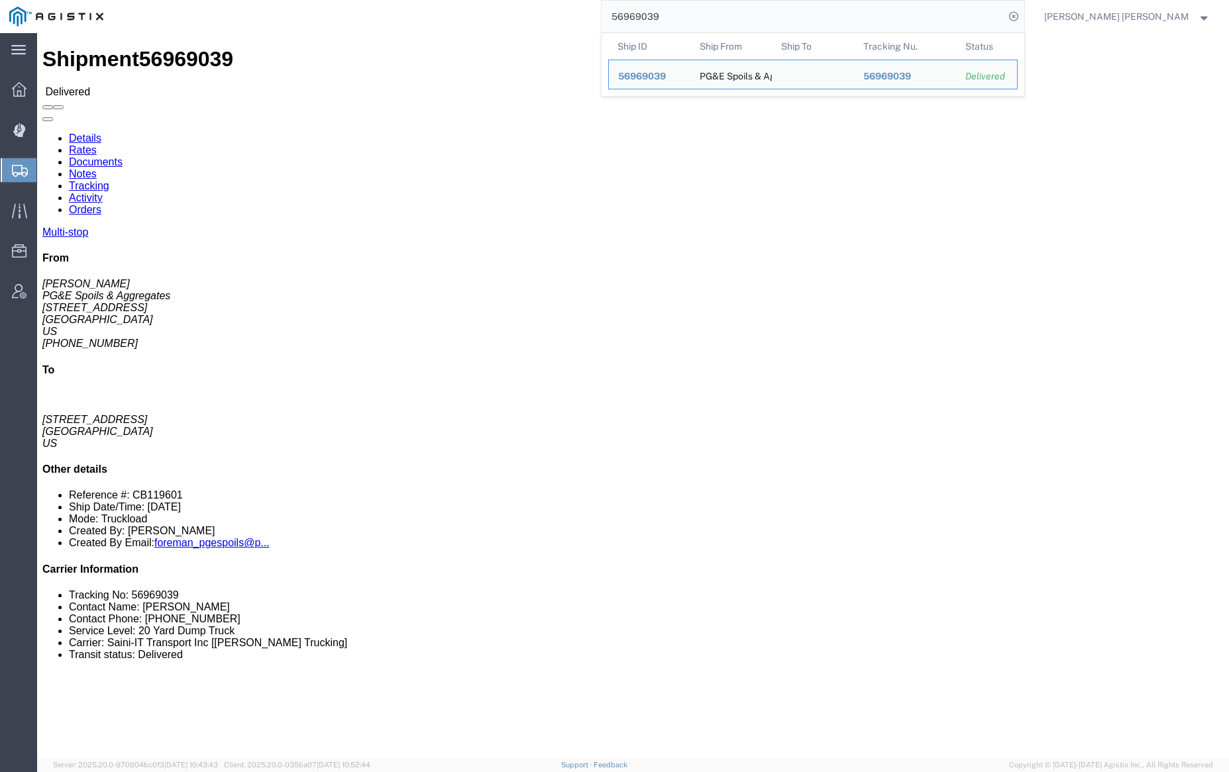
click link "Documents"
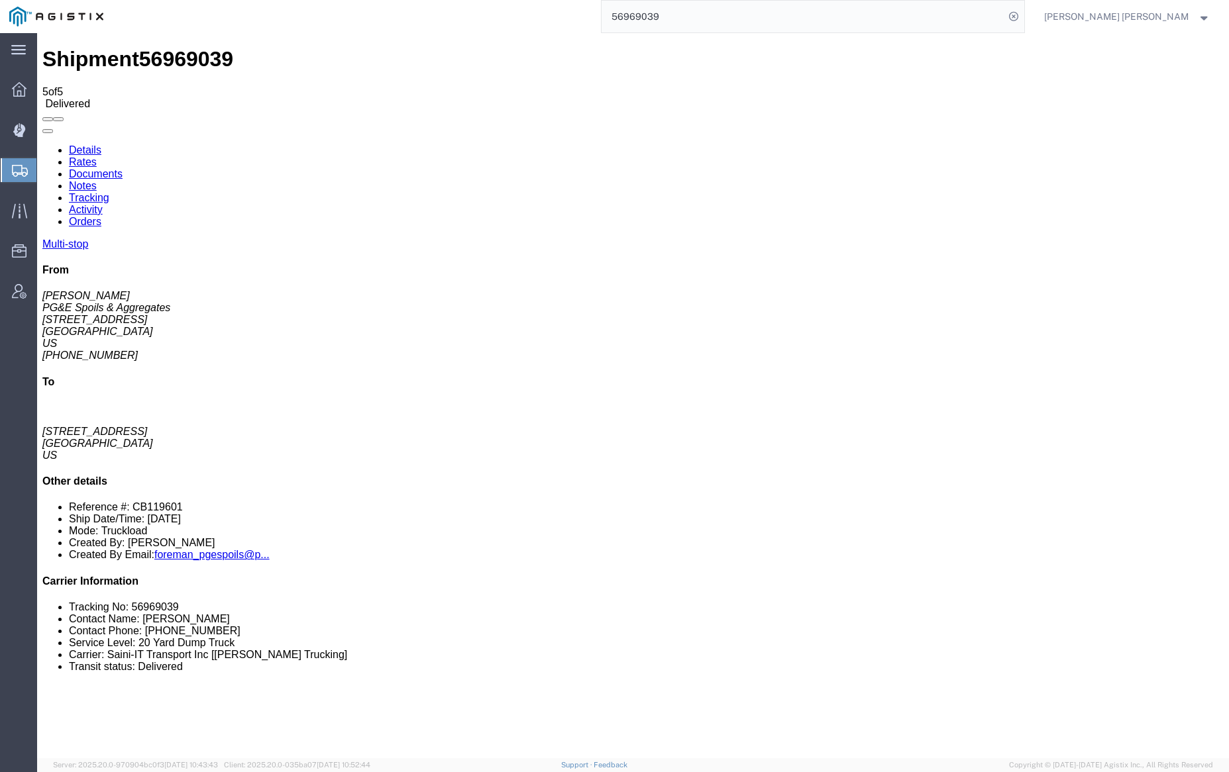
click at [696, 19] on input "56969039" at bounding box center [802, 17] width 403 height 32
drag, startPoint x: 1083, startPoint y: 13, endPoint x: 1005, endPoint y: 9, distance: 78.3
click at [1023, 14] on icon at bounding box center [1013, 16] width 19 height 19
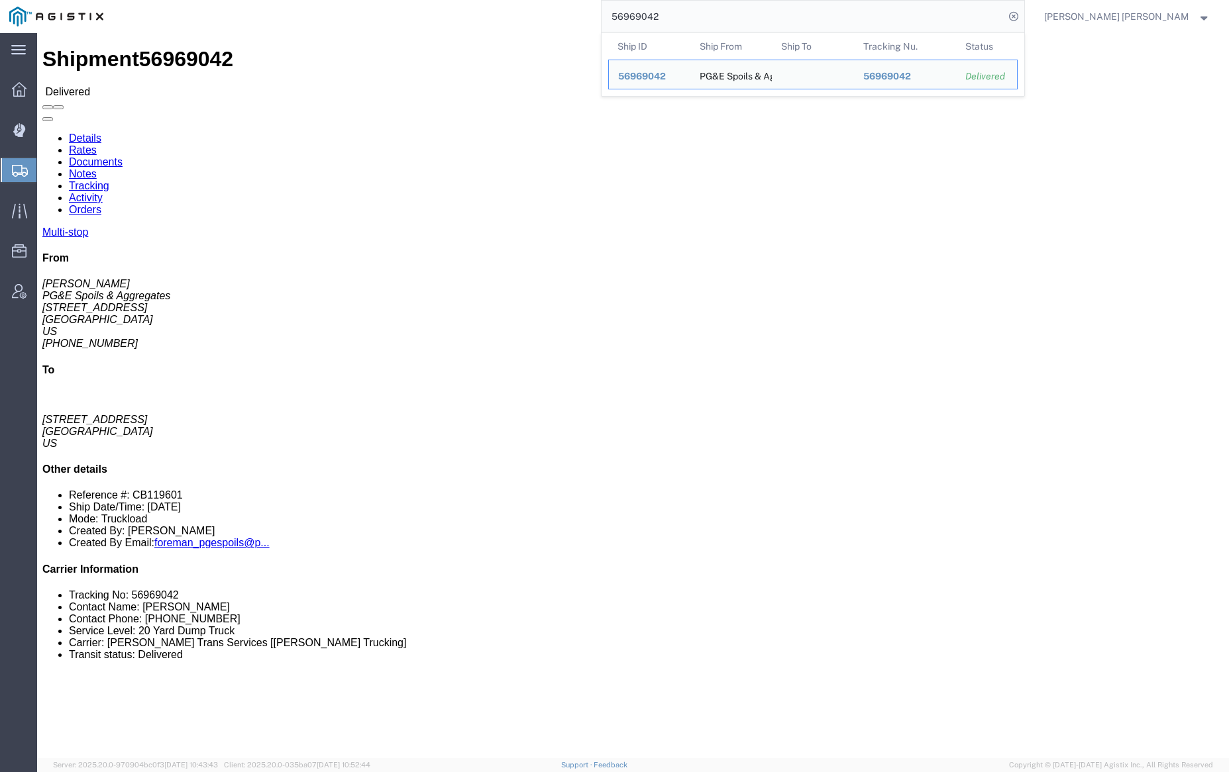
click link "Documents"
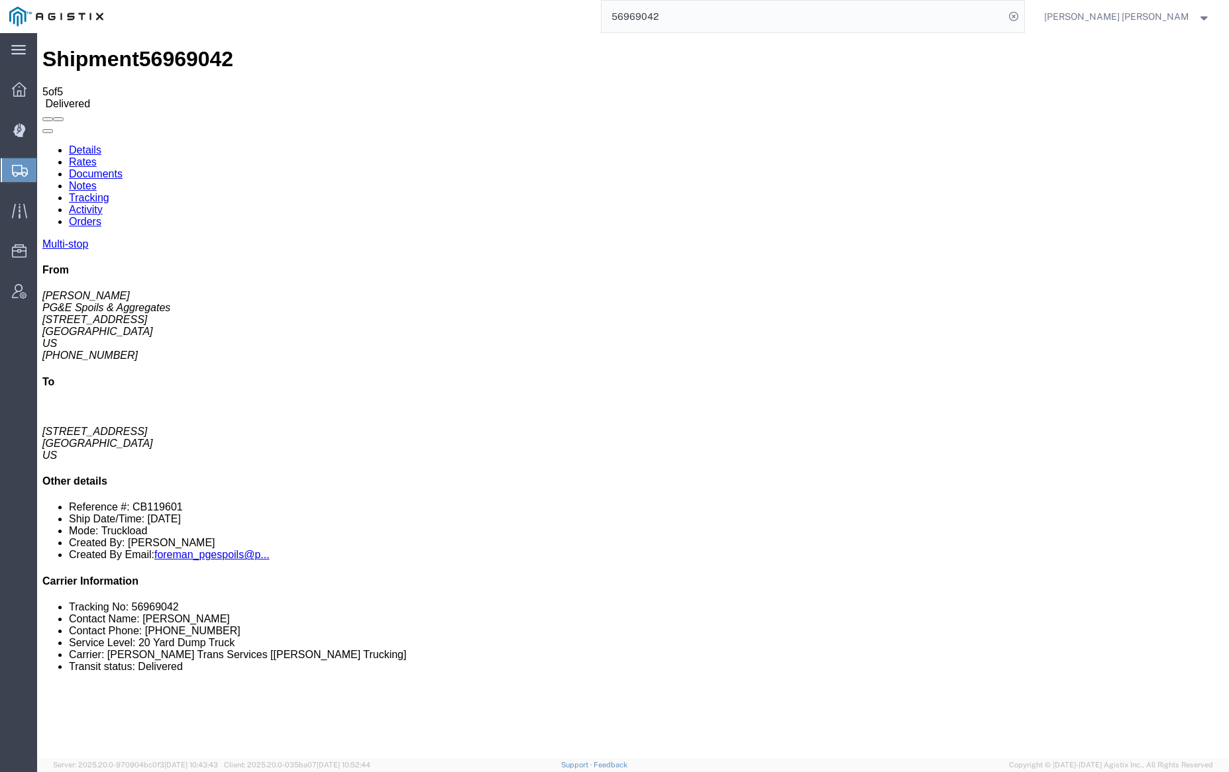
click at [691, 13] on input "56969042" at bounding box center [802, 17] width 403 height 32
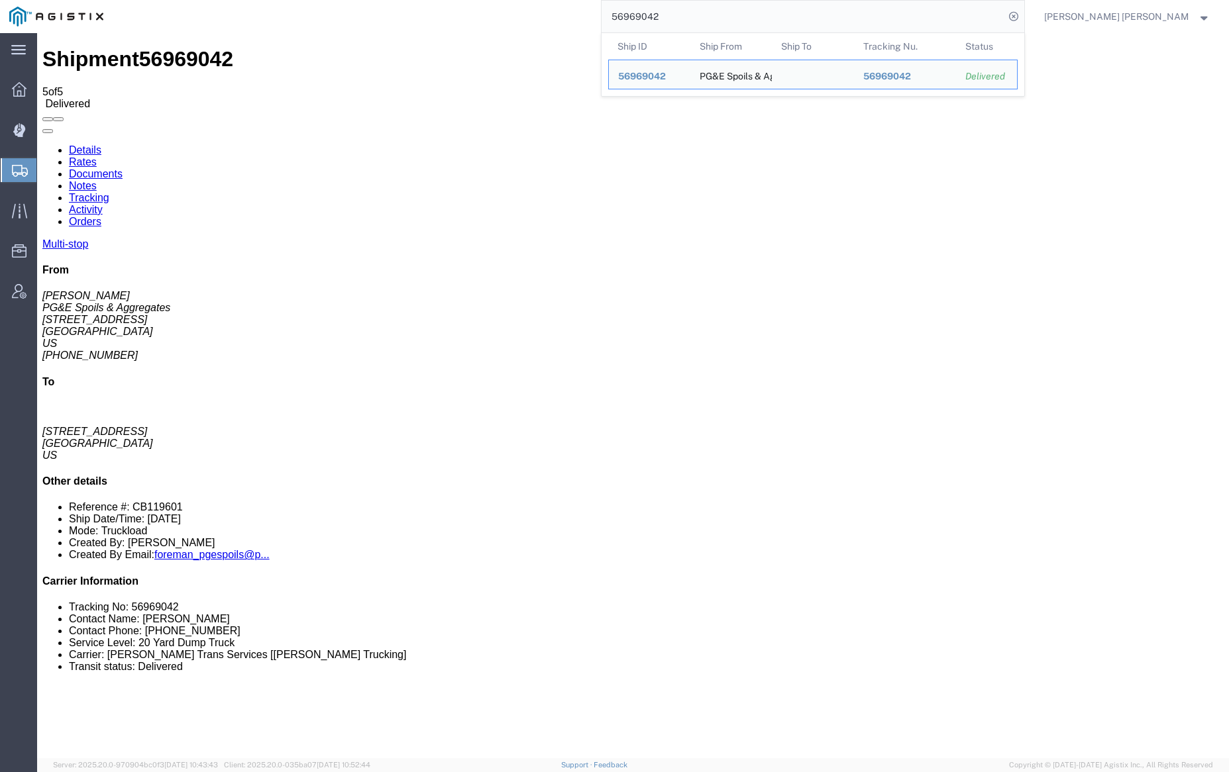
click at [691, 13] on input "56969042" at bounding box center [802, 17] width 403 height 32
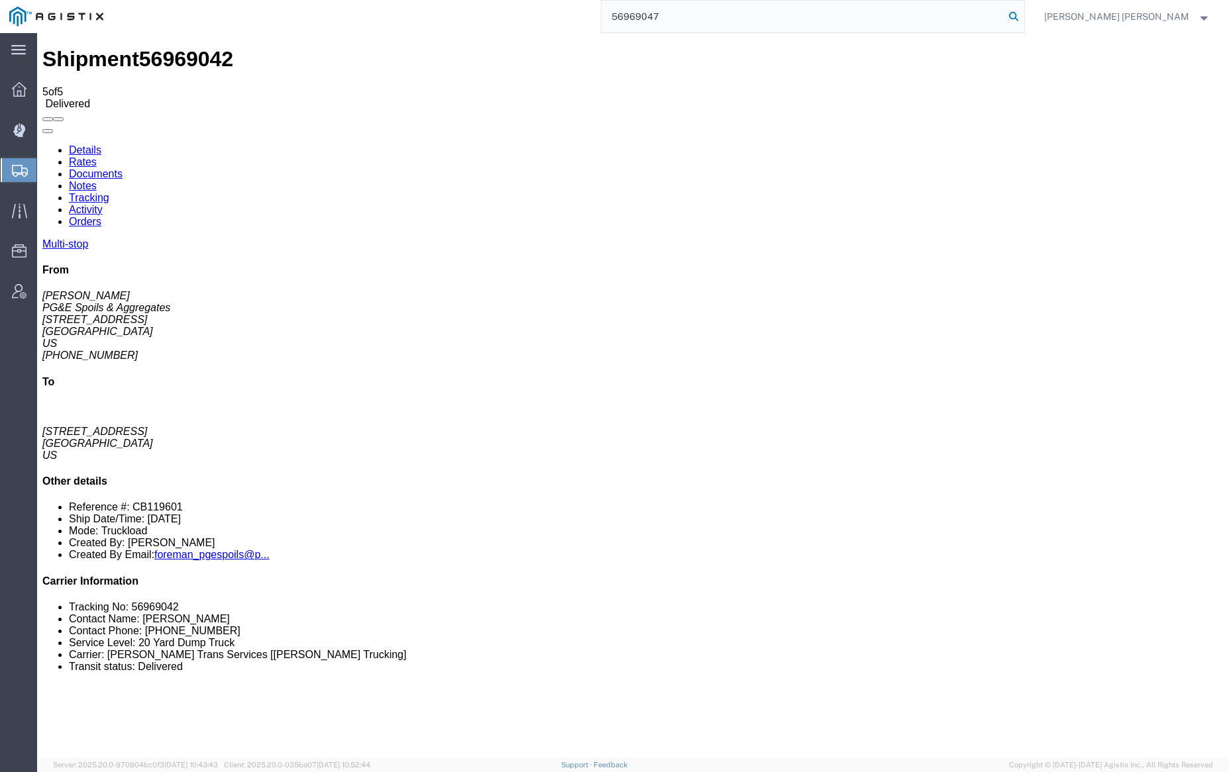
click at [1023, 18] on icon at bounding box center [1013, 16] width 19 height 19
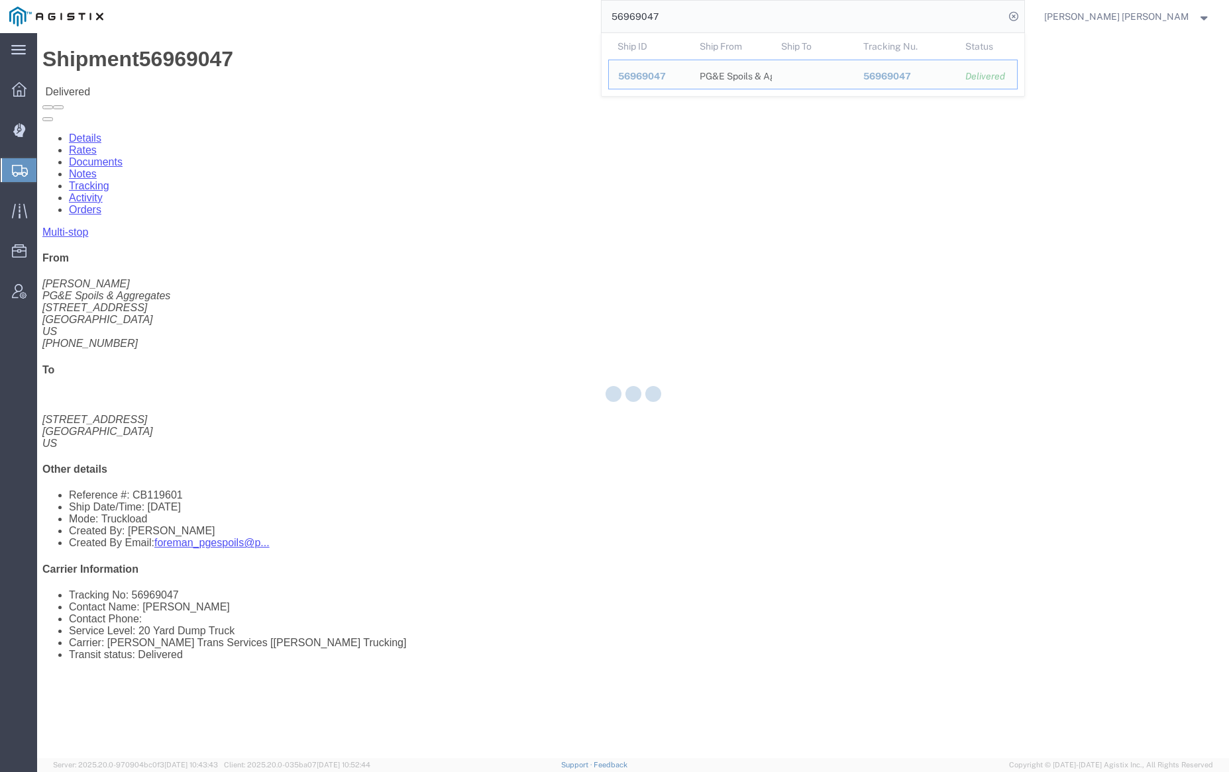
click at [191, 77] on div at bounding box center [633, 395] width 1192 height 725
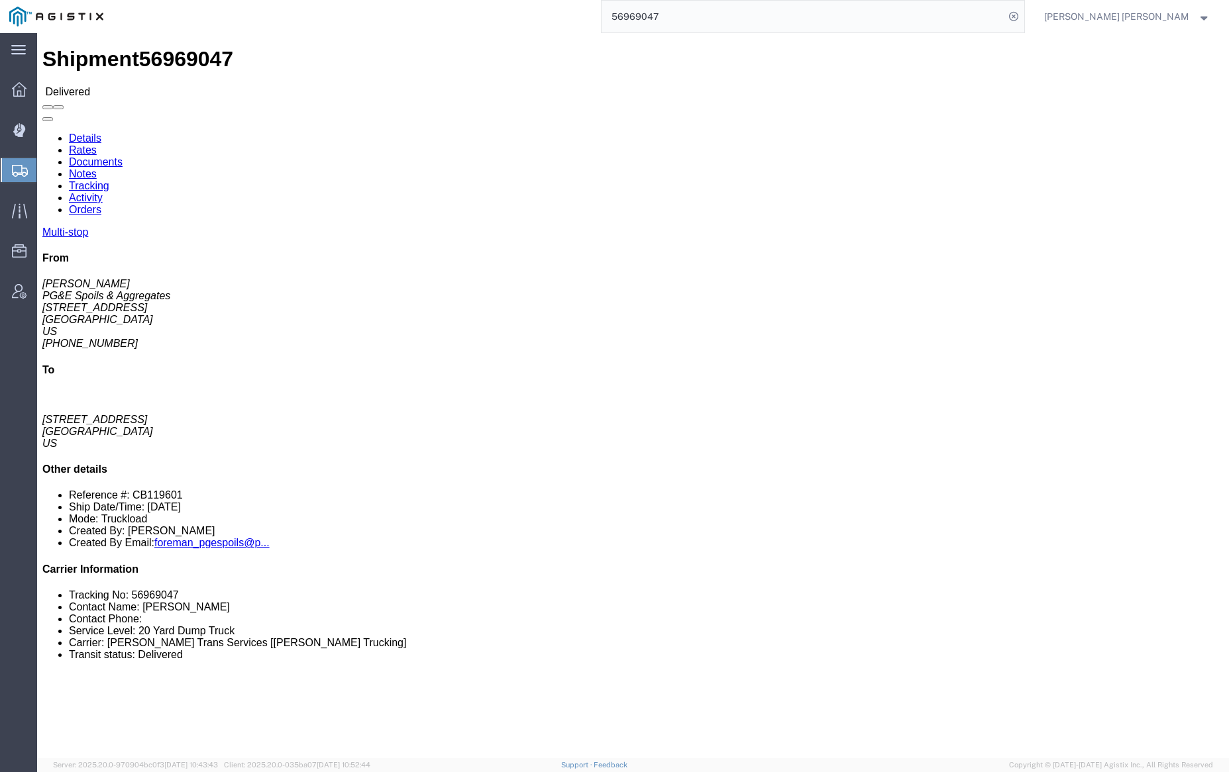
click link "Documents"
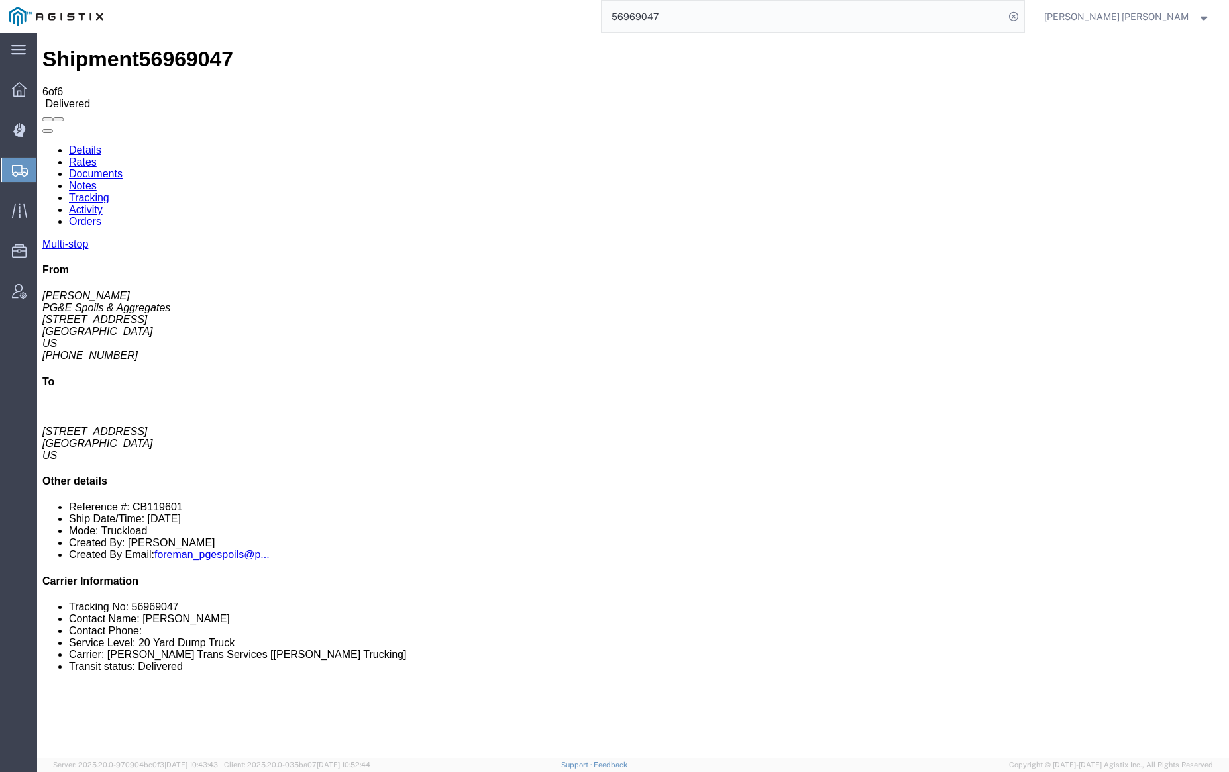
click at [97, 180] on link "Notes" at bounding box center [83, 185] width 28 height 11
click at [711, 13] on input "56969047" at bounding box center [802, 17] width 403 height 32
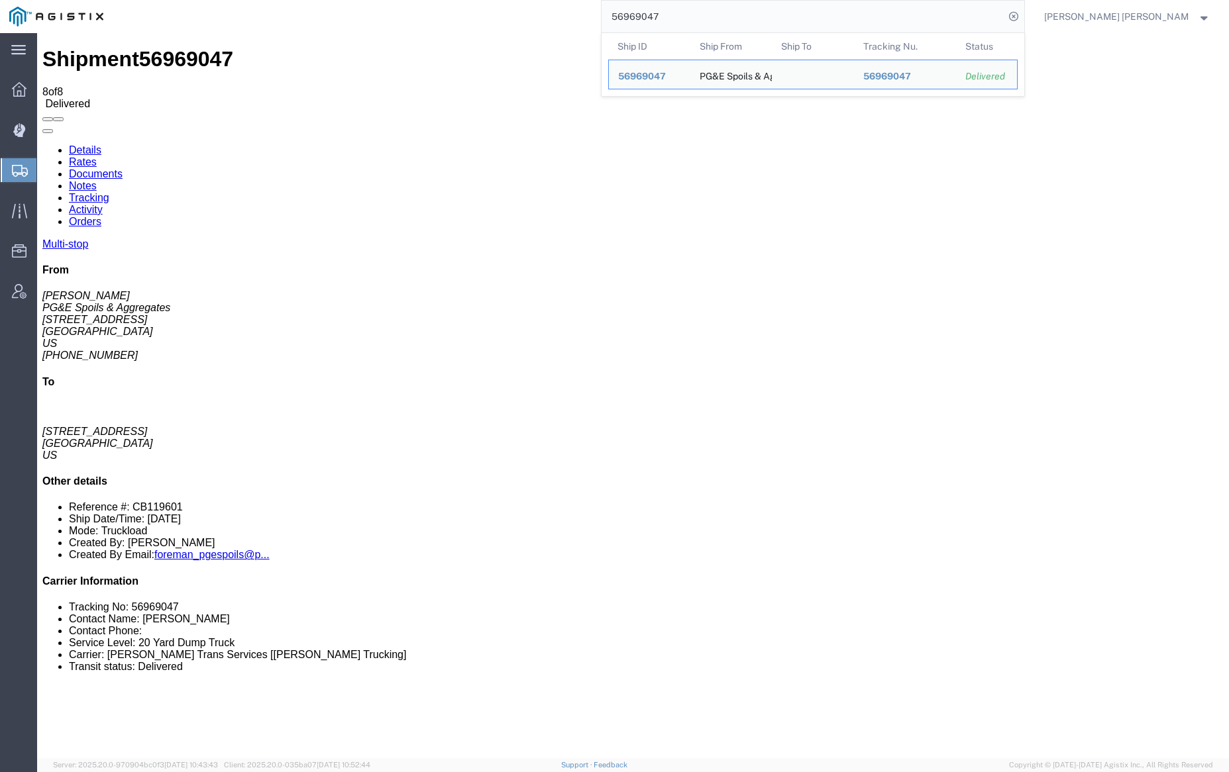
click at [711, 13] on input "56969047" at bounding box center [802, 17] width 403 height 32
paste input "7536"
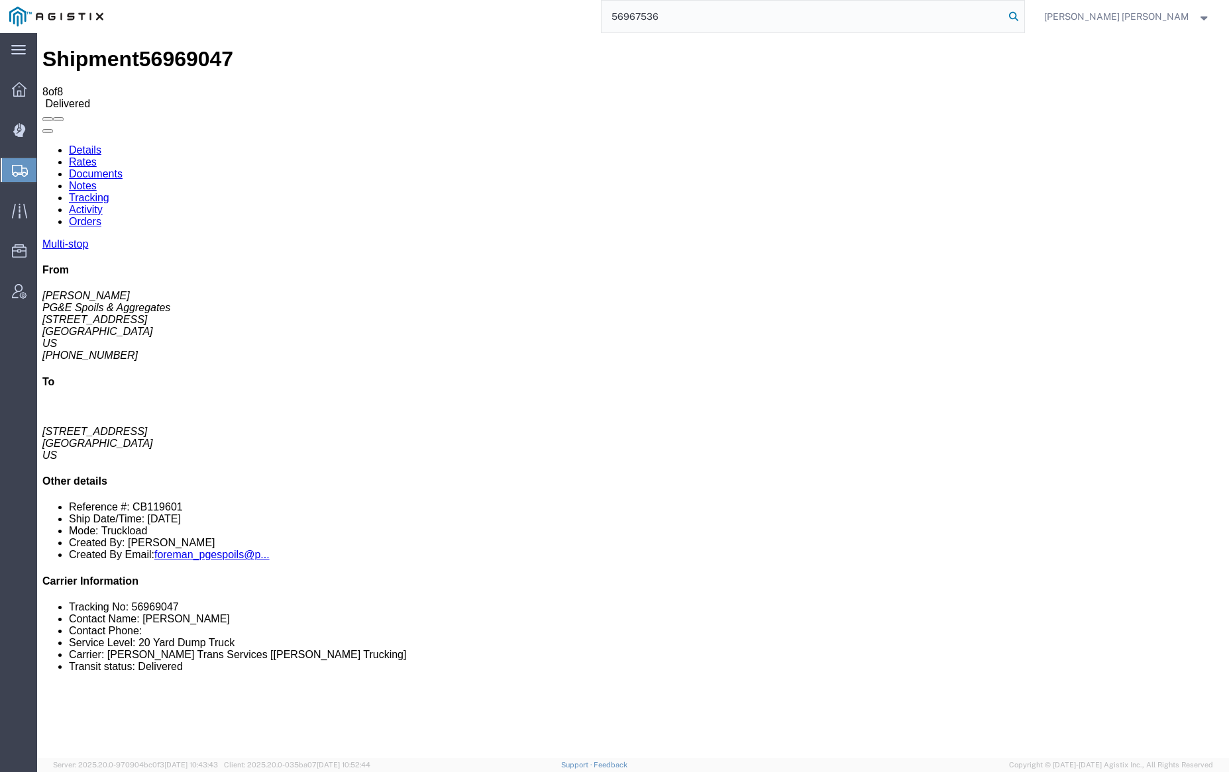
click at [1023, 16] on icon at bounding box center [1013, 16] width 19 height 19
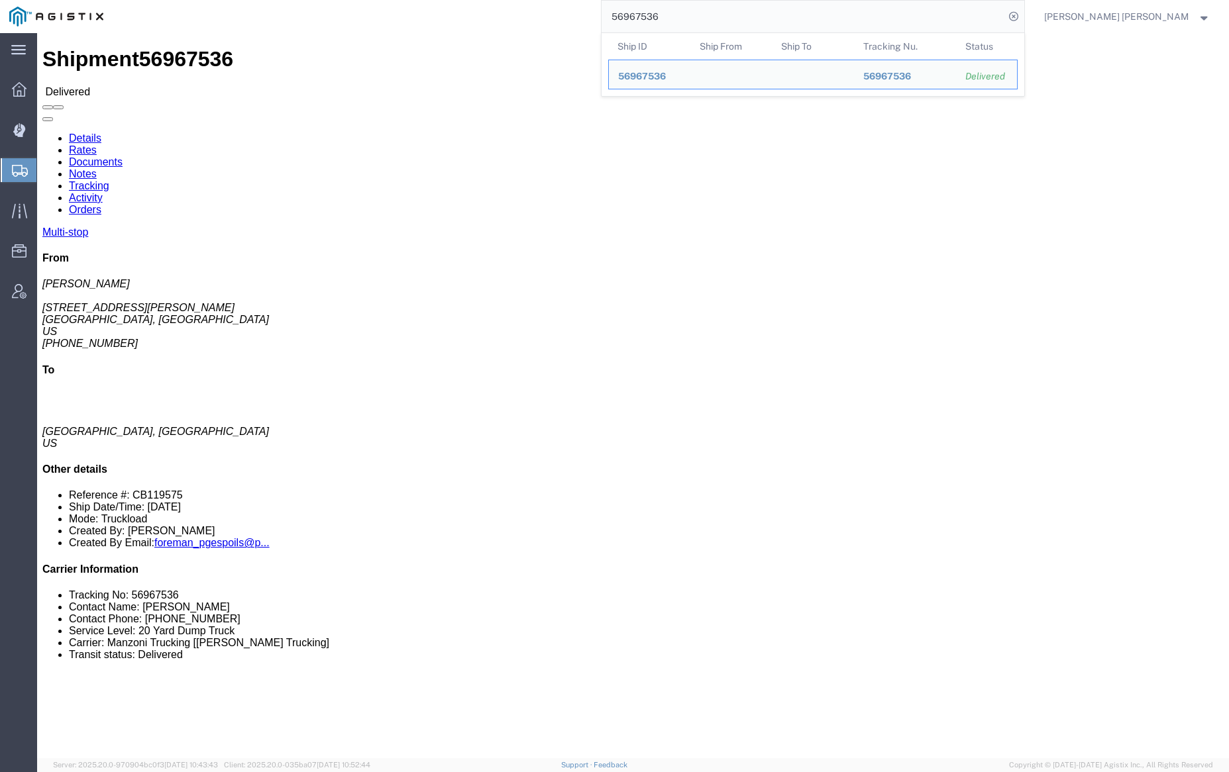
click link "Documents"
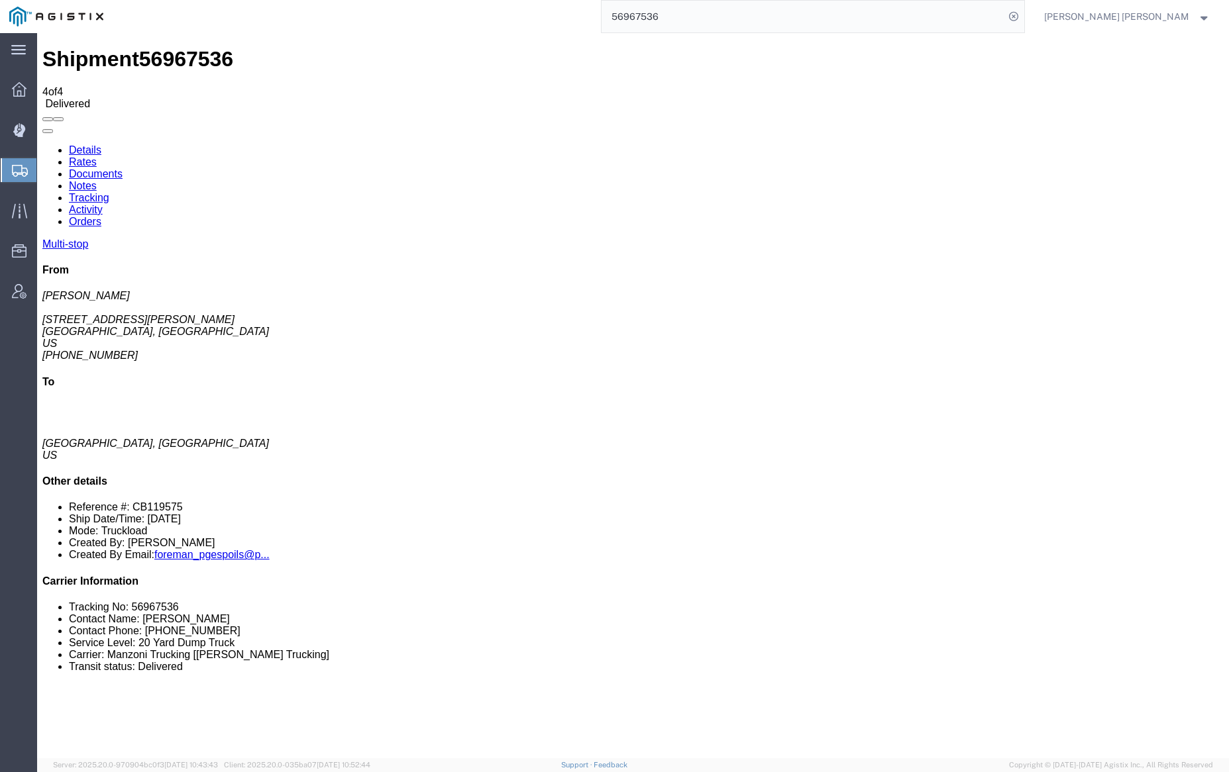
click at [97, 180] on link "Notes" at bounding box center [83, 185] width 28 height 11
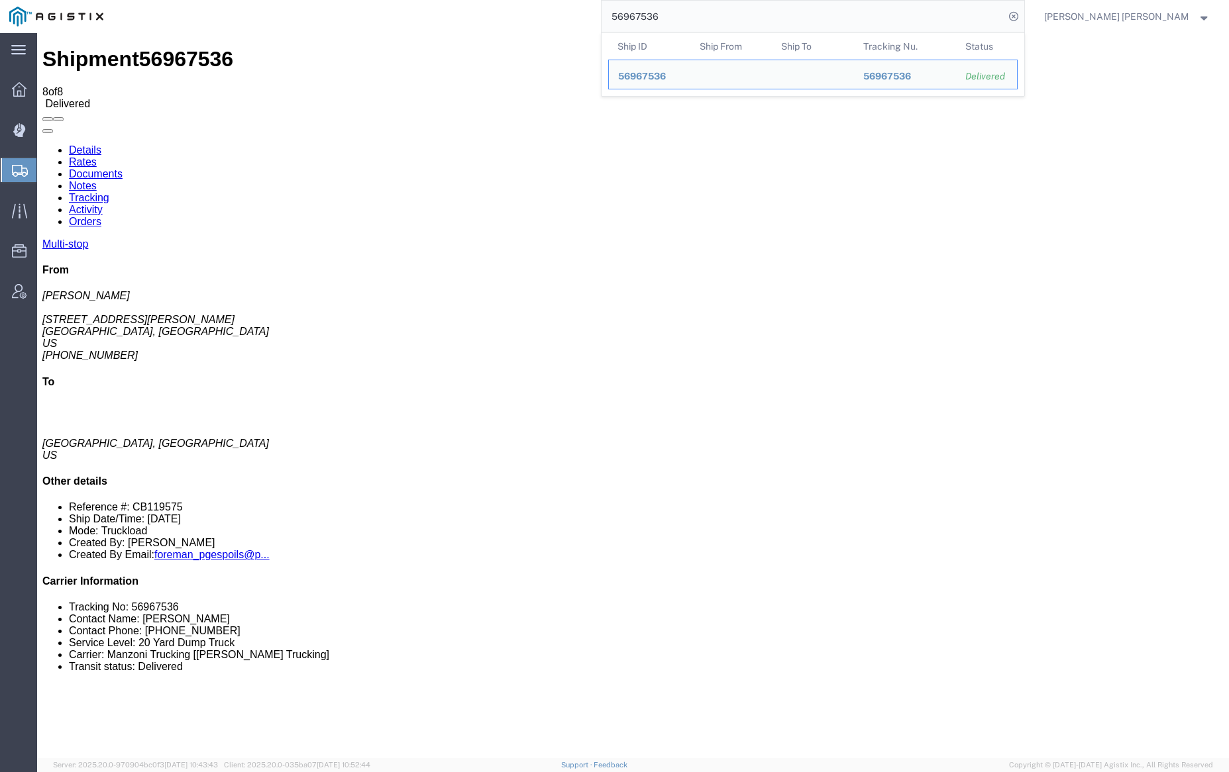
click at [699, 8] on input "56967536" at bounding box center [802, 17] width 403 height 32
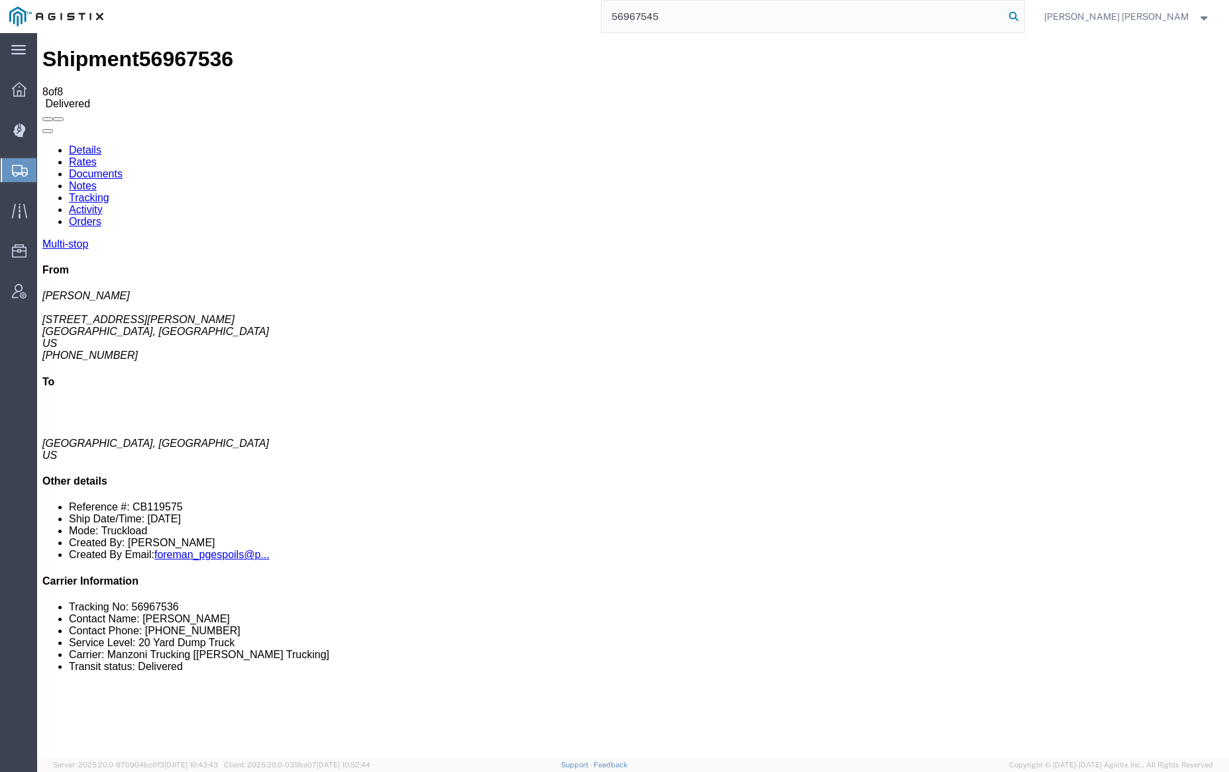
click at [1023, 15] on icon at bounding box center [1013, 16] width 19 height 19
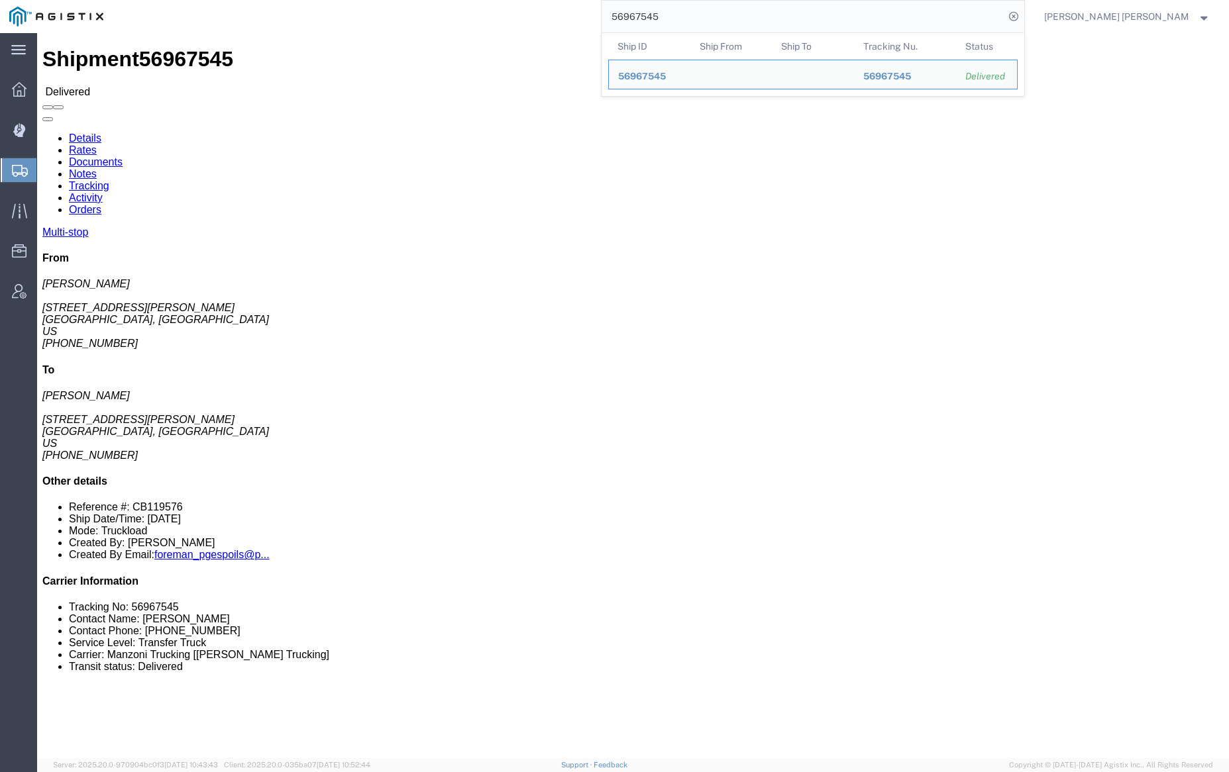
click link "Documents"
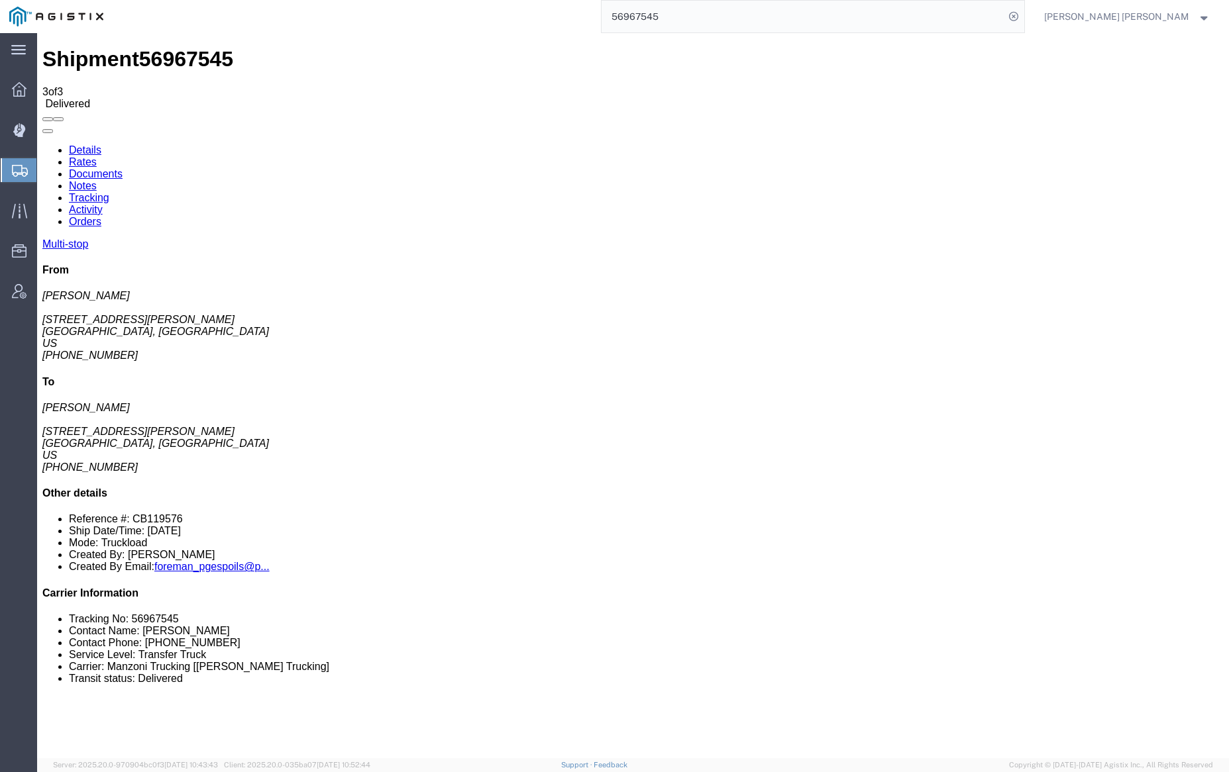
click at [97, 180] on link "Notes" at bounding box center [83, 185] width 28 height 11
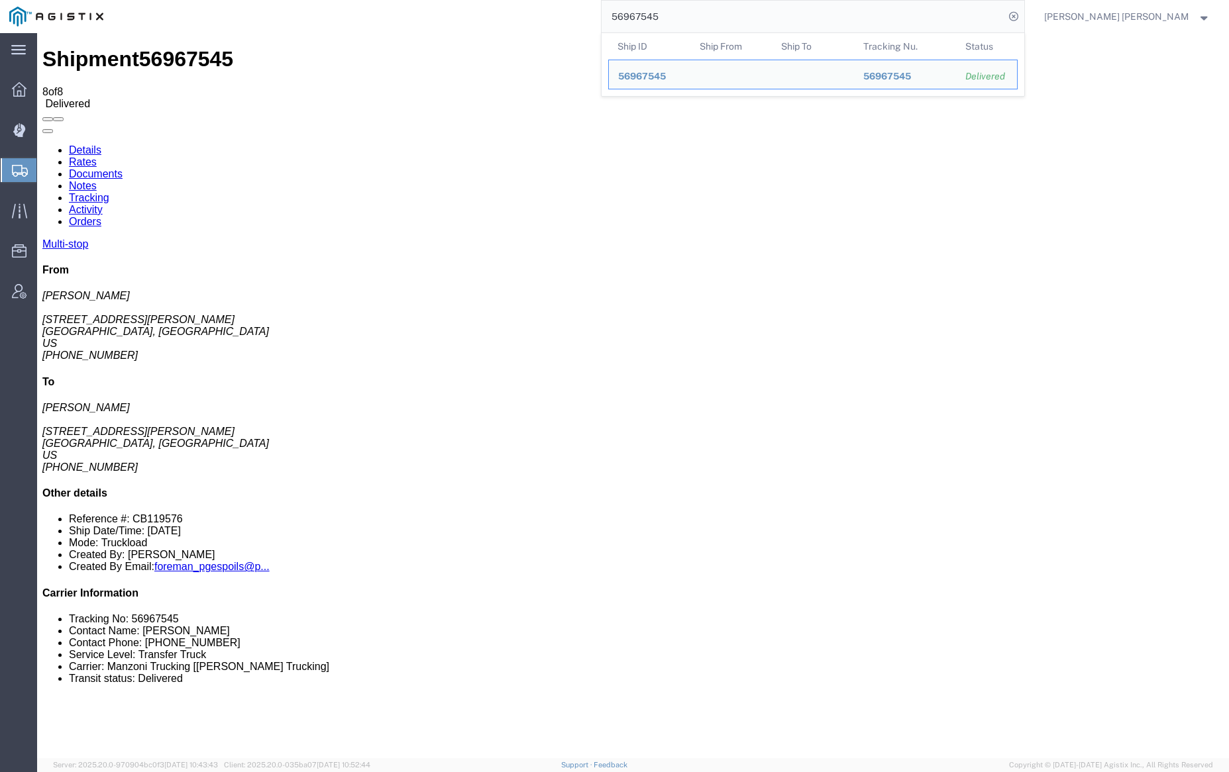
click at [719, 17] on input "56967545" at bounding box center [802, 17] width 403 height 32
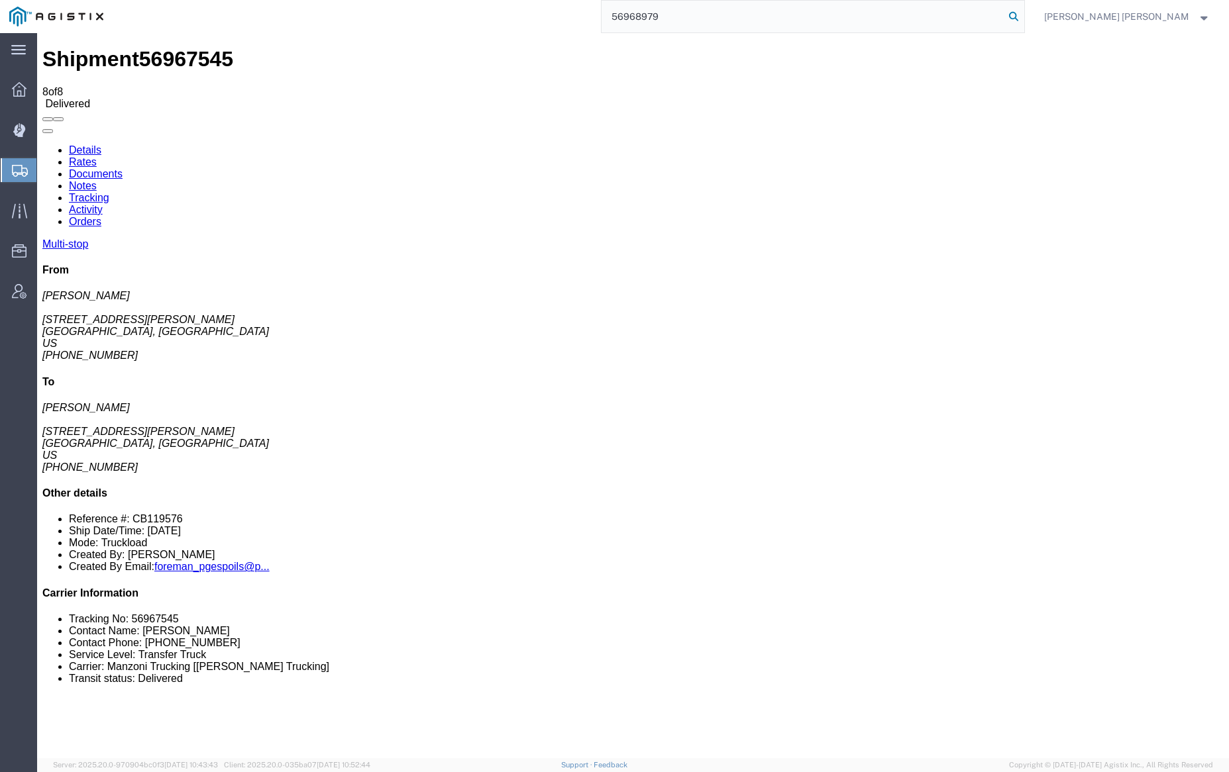
type input "56968979"
click at [1023, 14] on icon at bounding box center [1013, 16] width 19 height 19
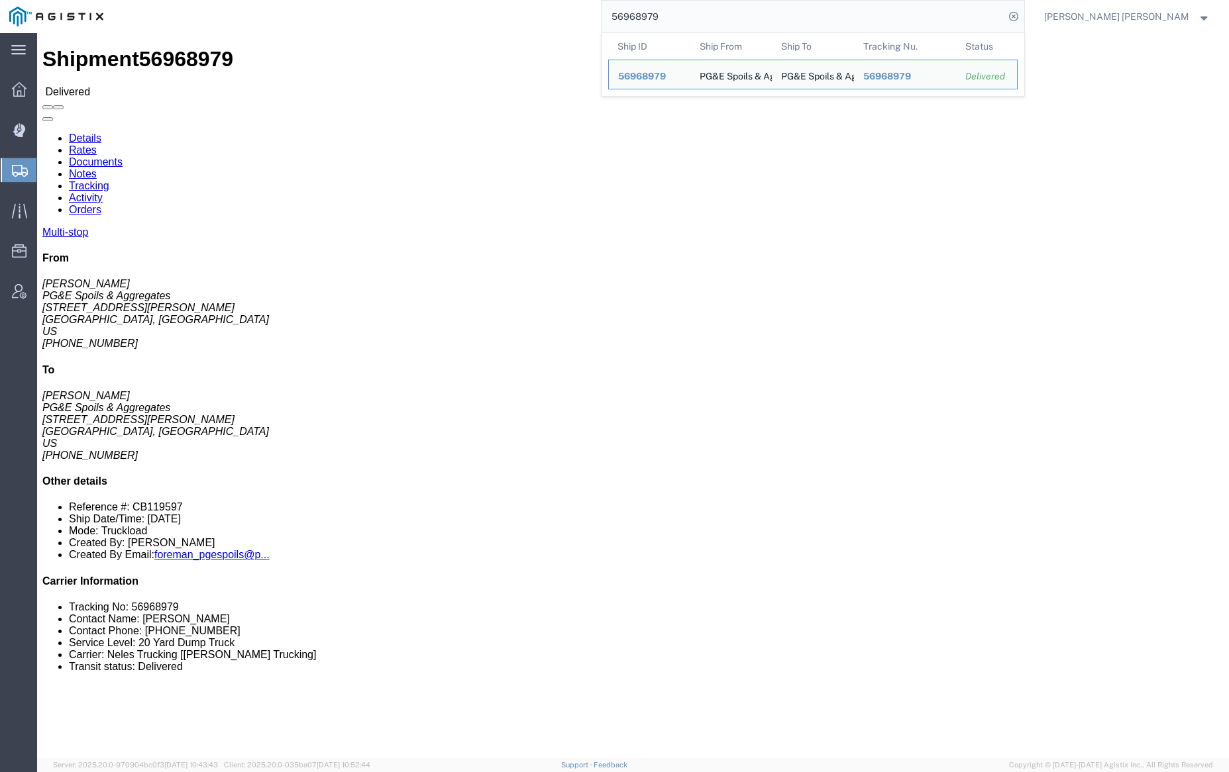
click link "Documents"
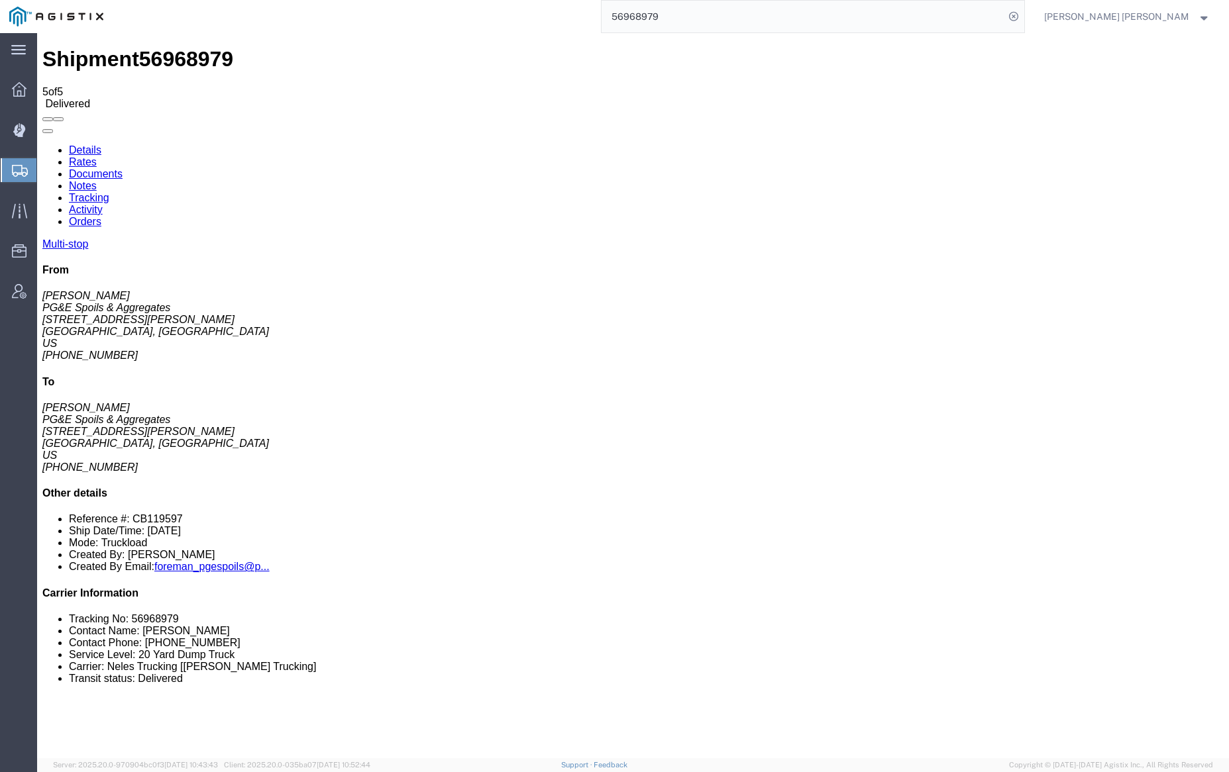
click at [97, 180] on link "Notes" at bounding box center [83, 185] width 28 height 11
